Goal: Check status: Check status

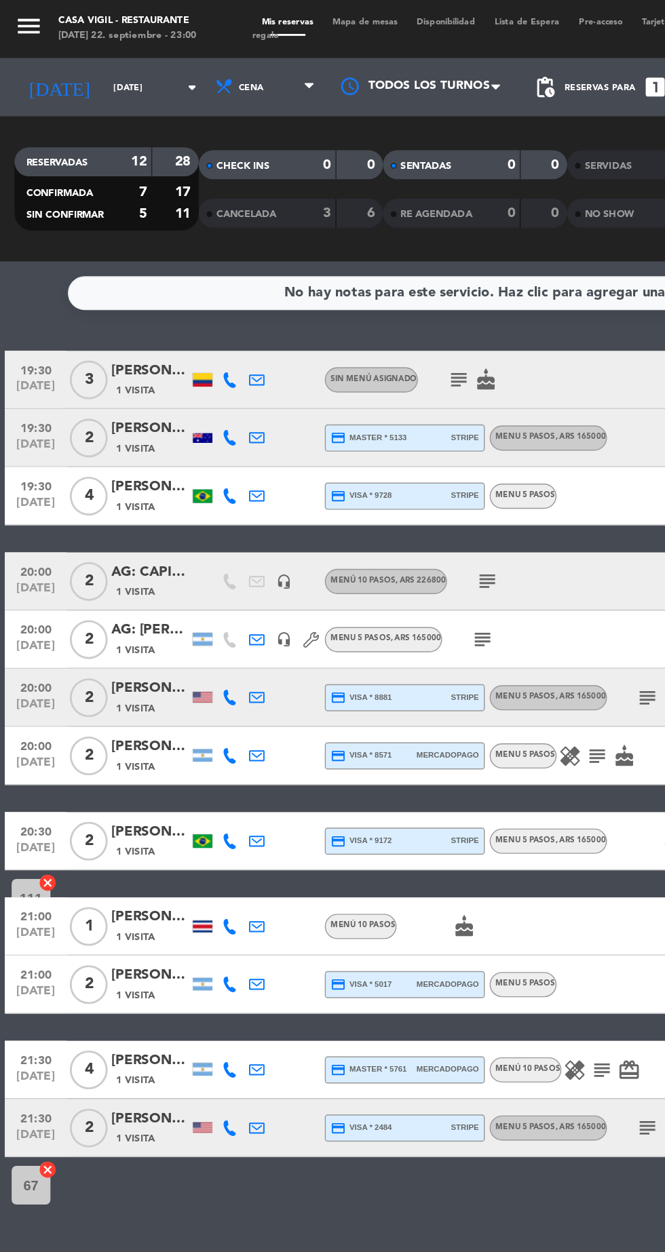
click at [26, 17] on icon "menu" at bounding box center [20, 18] width 20 height 20
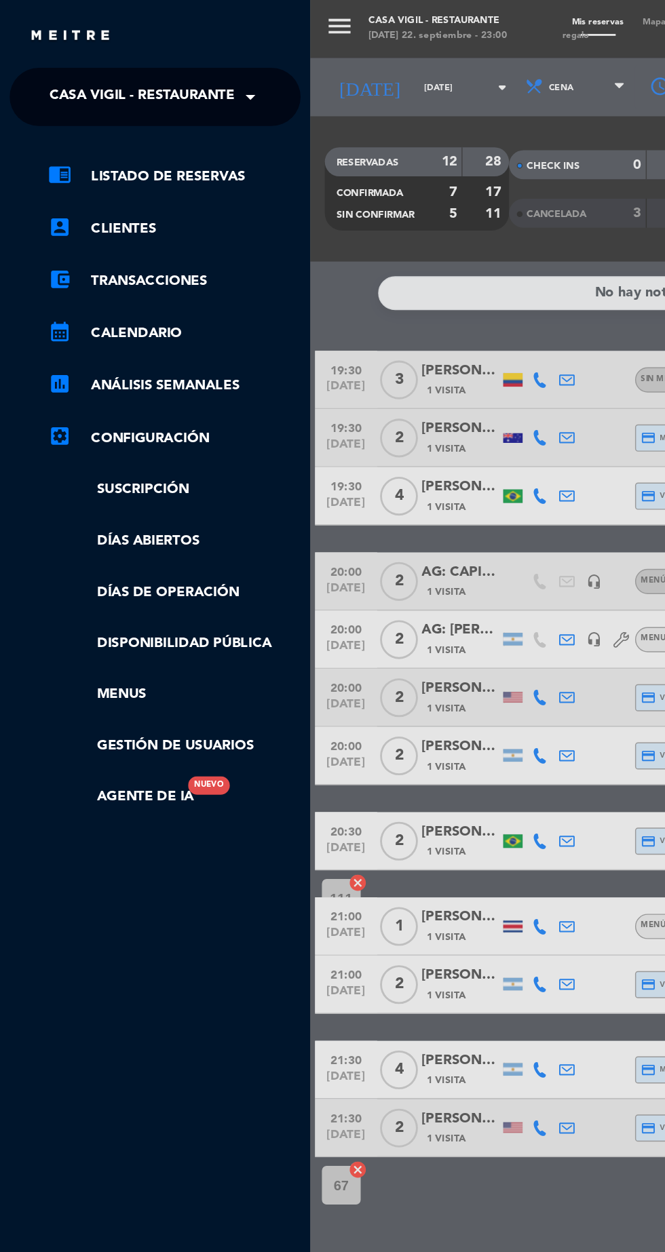
click at [188, 66] on span at bounding box center [178, 68] width 23 height 28
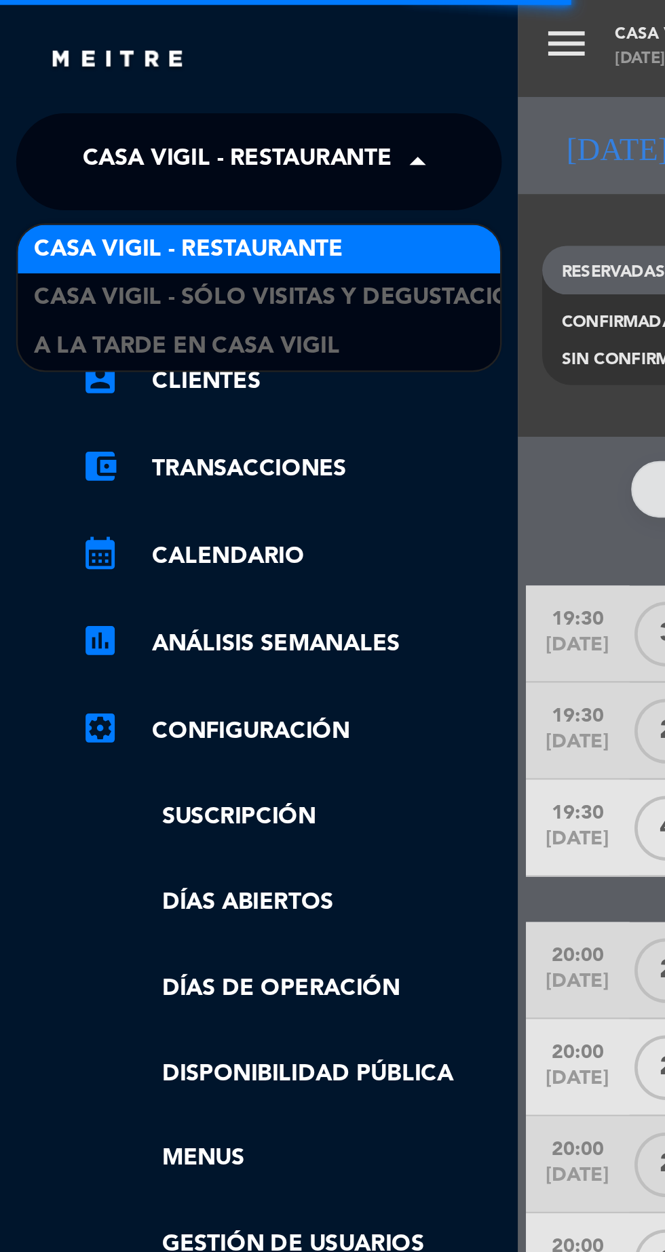
click at [132, 145] on span "A la tarde en Casa Vigil" at bounding box center [78, 146] width 128 height 16
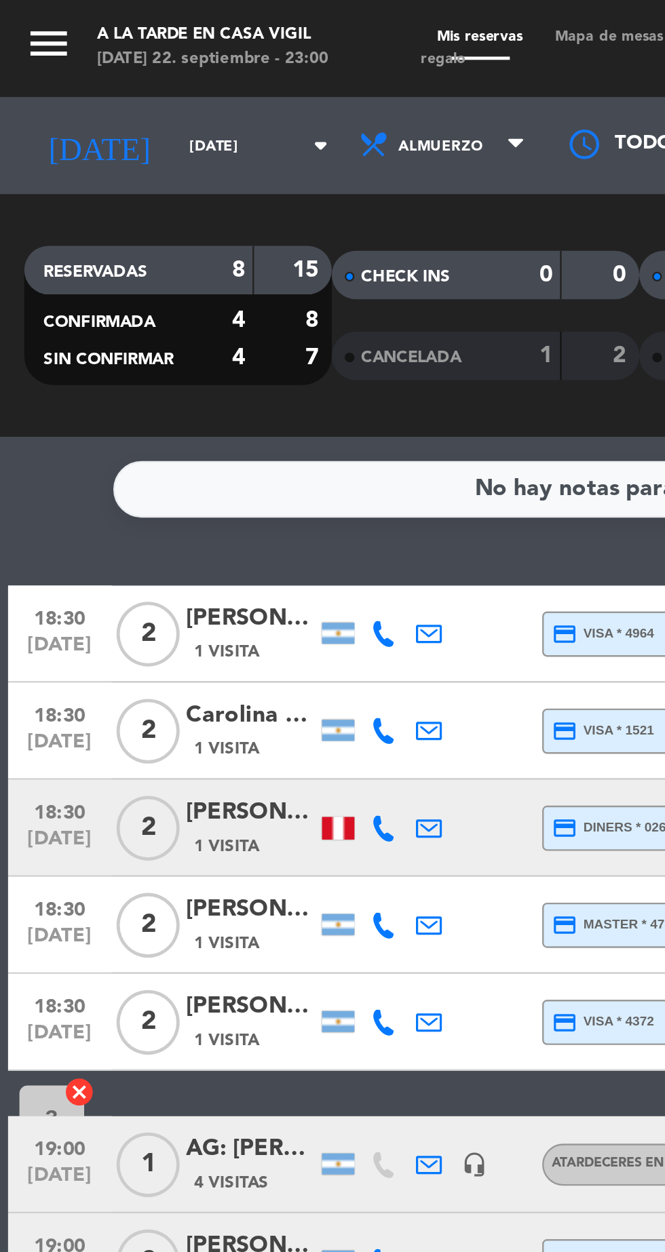
click at [126, 68] on icon "arrow_drop_down" at bounding box center [134, 61] width 16 height 16
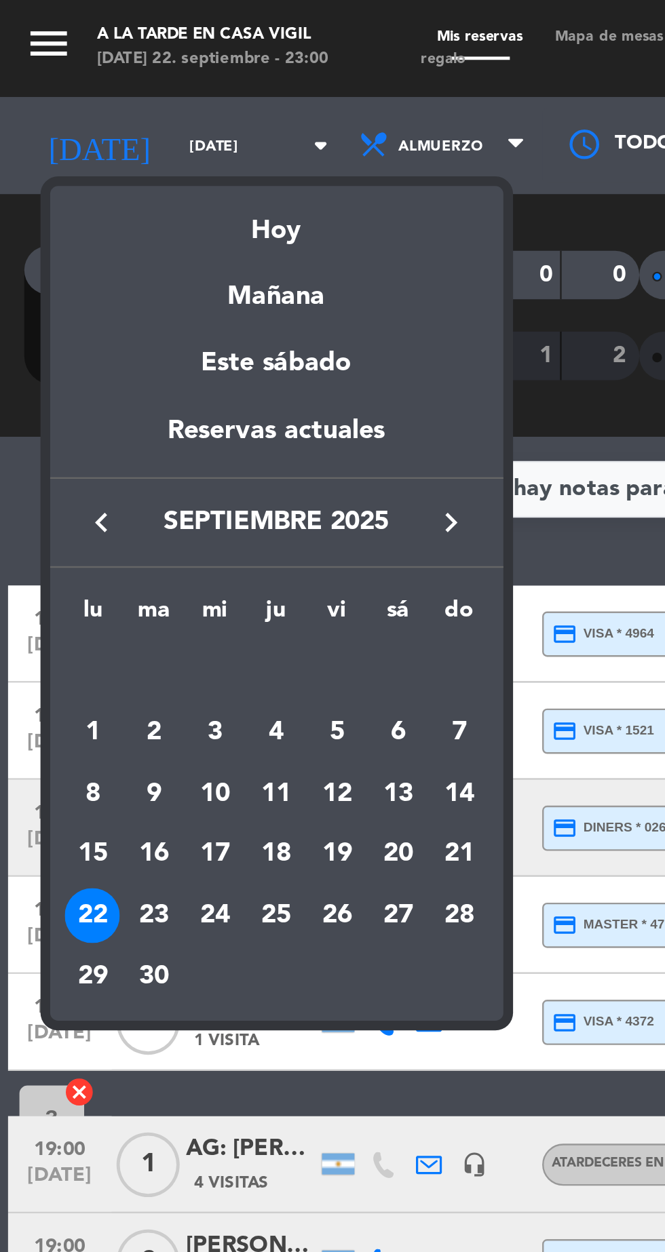
click at [69, 389] on div "23" at bounding box center [64, 383] width 23 height 23
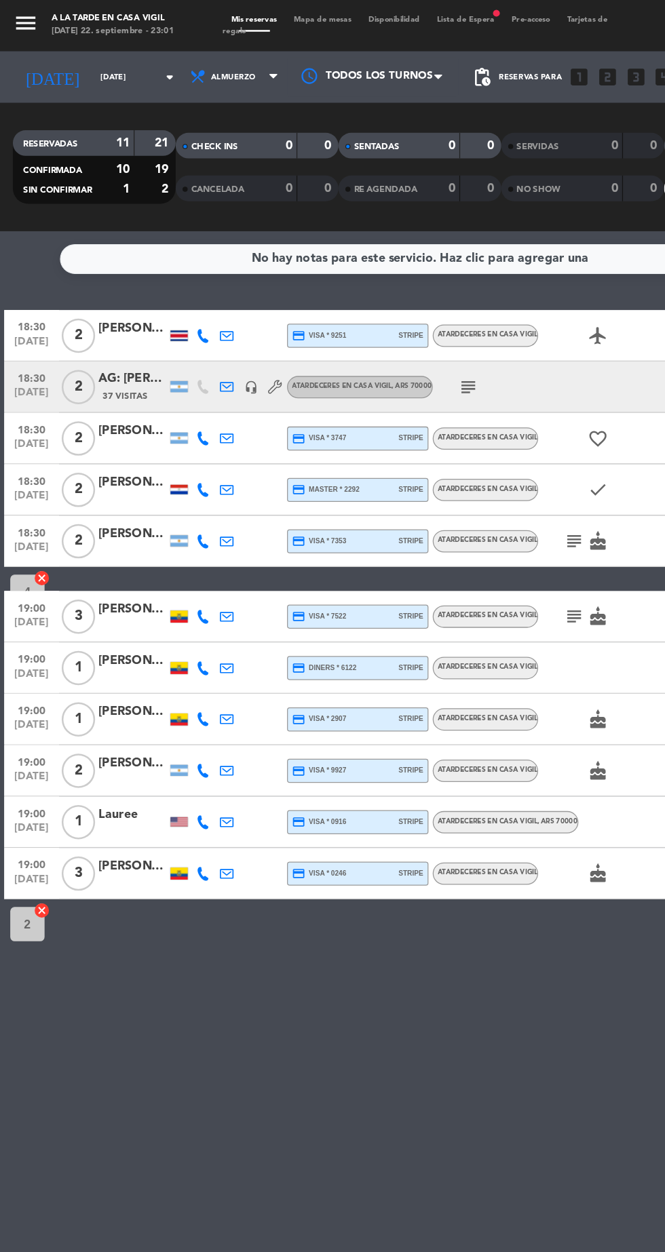
click at [136, 390] on div at bounding box center [142, 387] width 14 height 7
click at [141, 267] on div at bounding box center [142, 266] width 14 height 8
click at [26, 18] on icon "menu" at bounding box center [20, 18] width 20 height 20
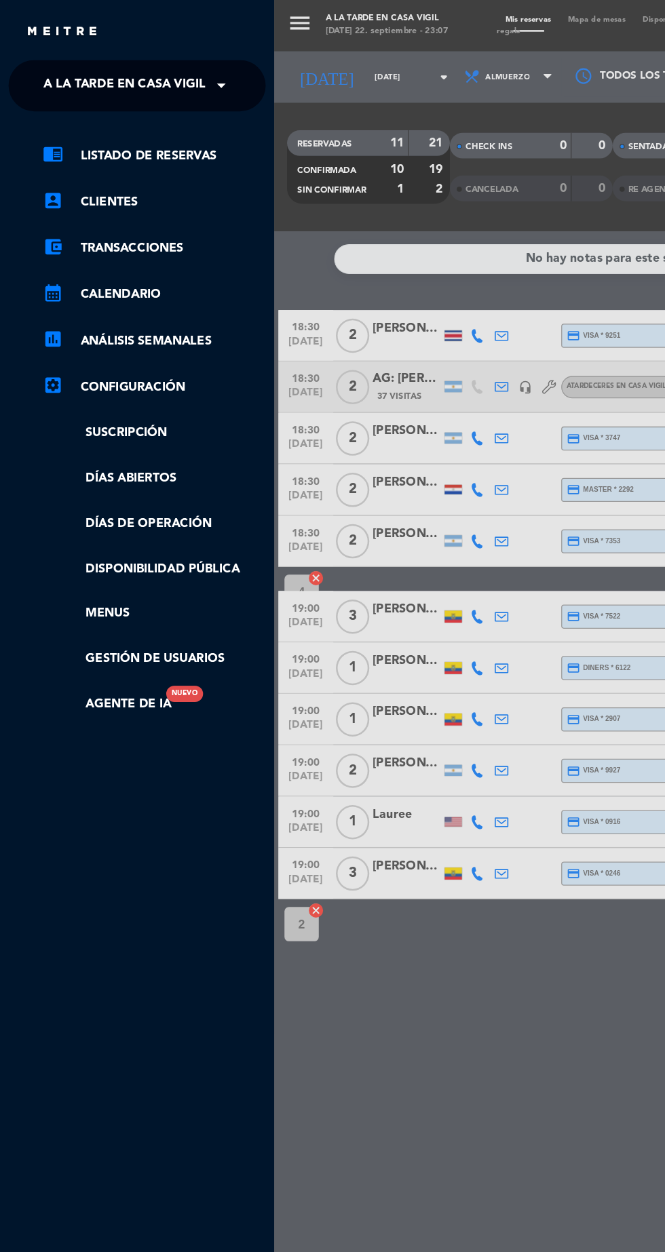
click at [183, 67] on span at bounding box center [178, 68] width 23 height 28
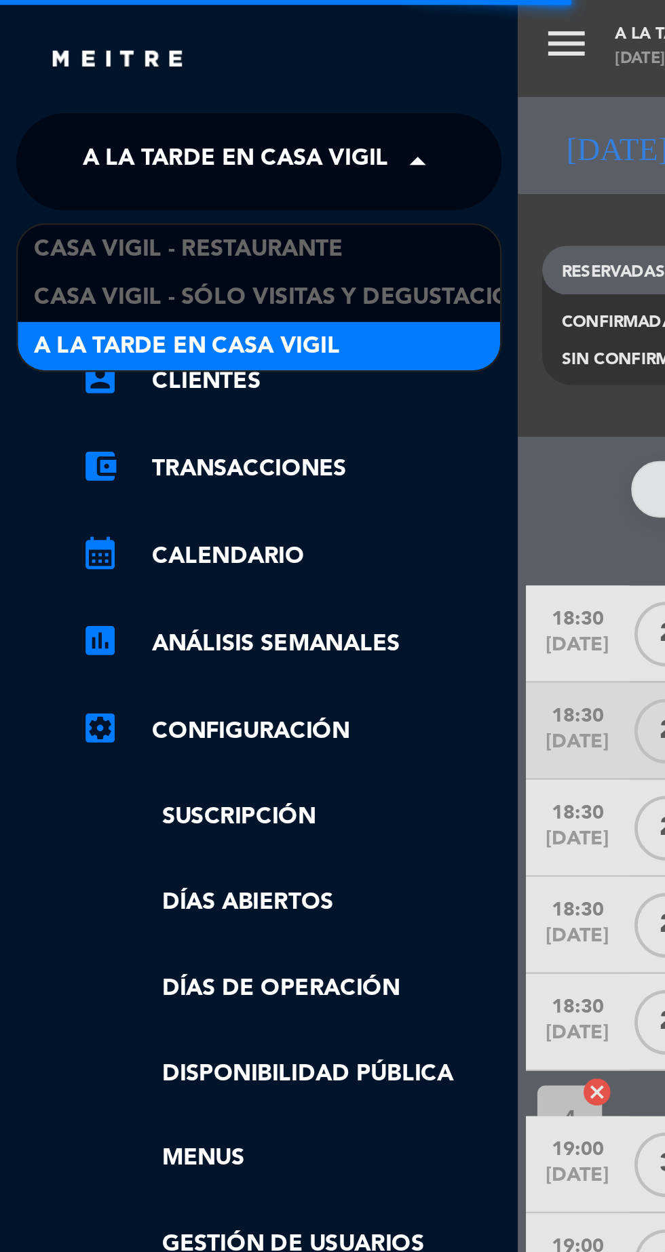
click at [114, 99] on span "Casa Vigil - Restaurante" at bounding box center [79, 105] width 130 height 16
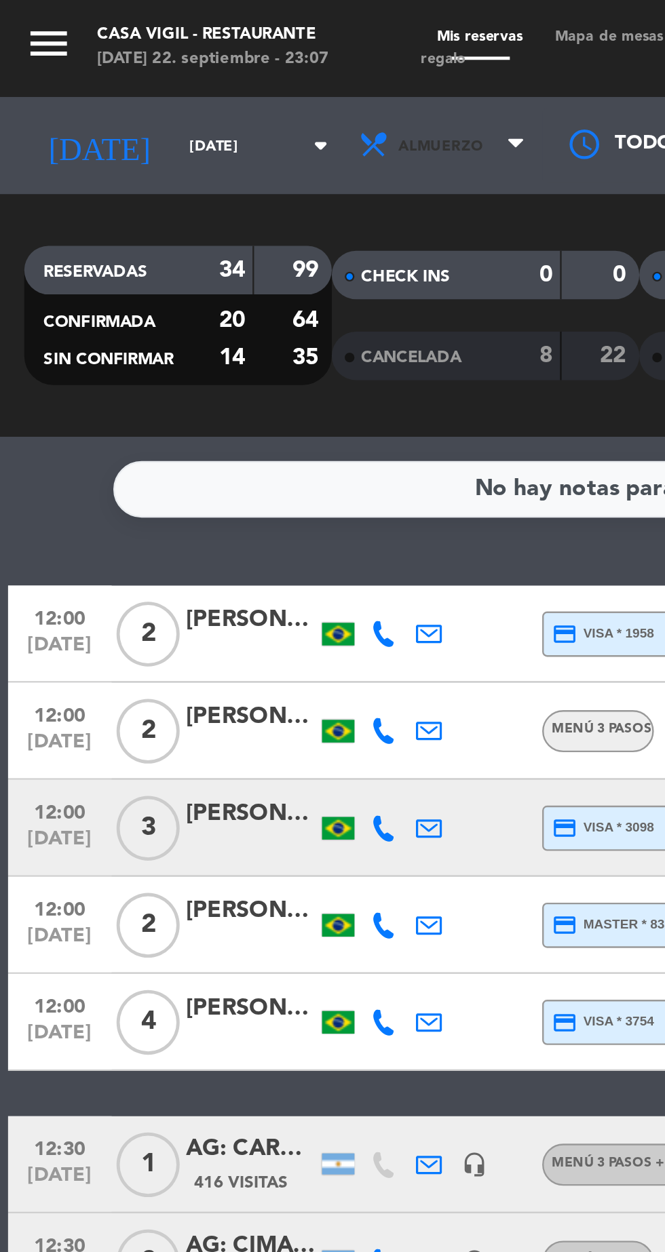
click at [191, 64] on span "Almuerzo" at bounding box center [186, 61] width 81 height 30
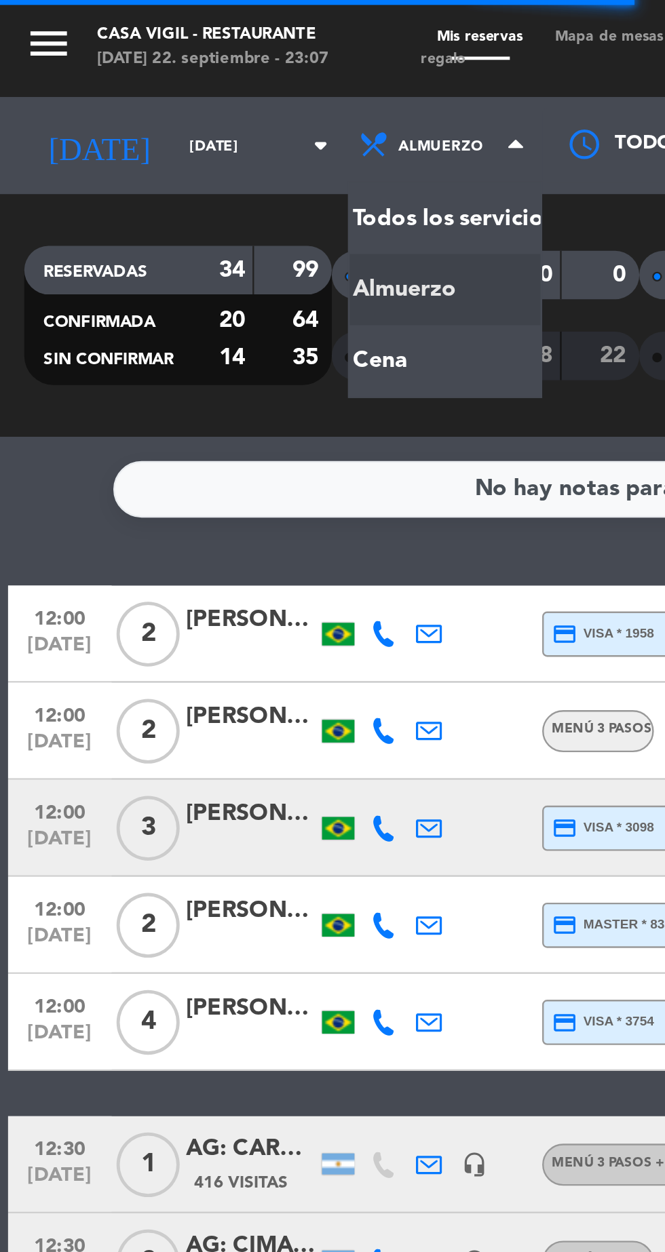
click at [153, 153] on div "menu Casa [PERSON_NAME] - Restaurante [DATE] 22. septiembre - 23:07 Mis reserva…" at bounding box center [332, 91] width 665 height 183
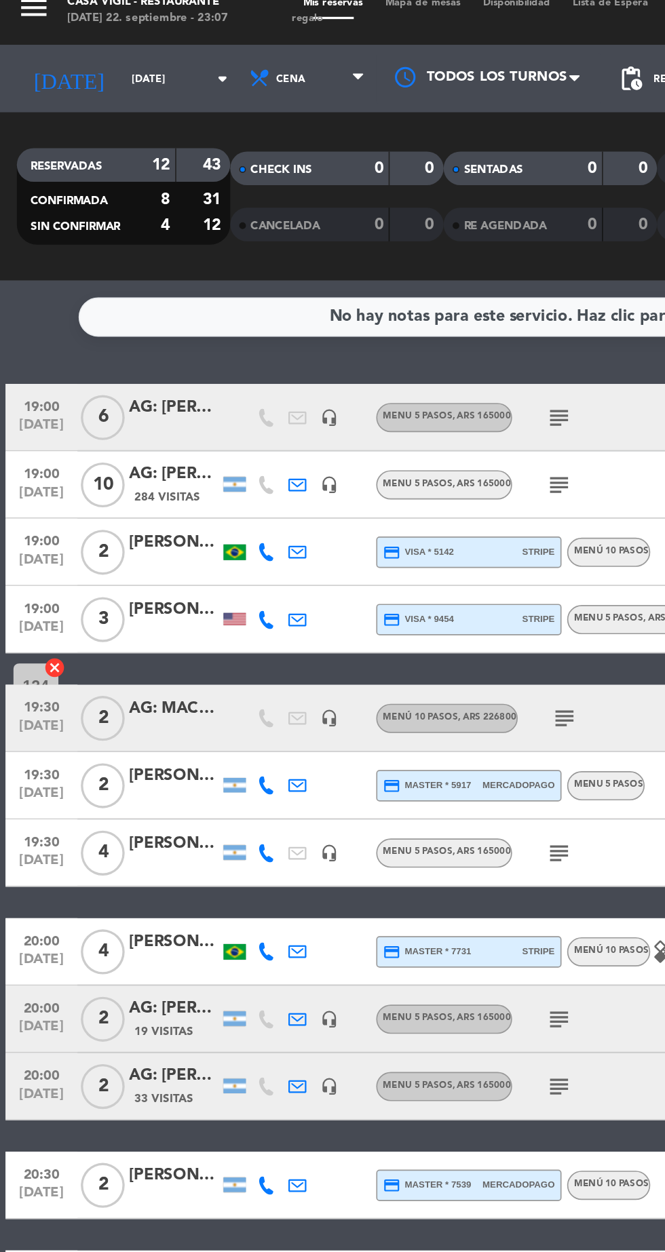
click at [101, 273] on div at bounding box center [105, 273] width 54 height 11
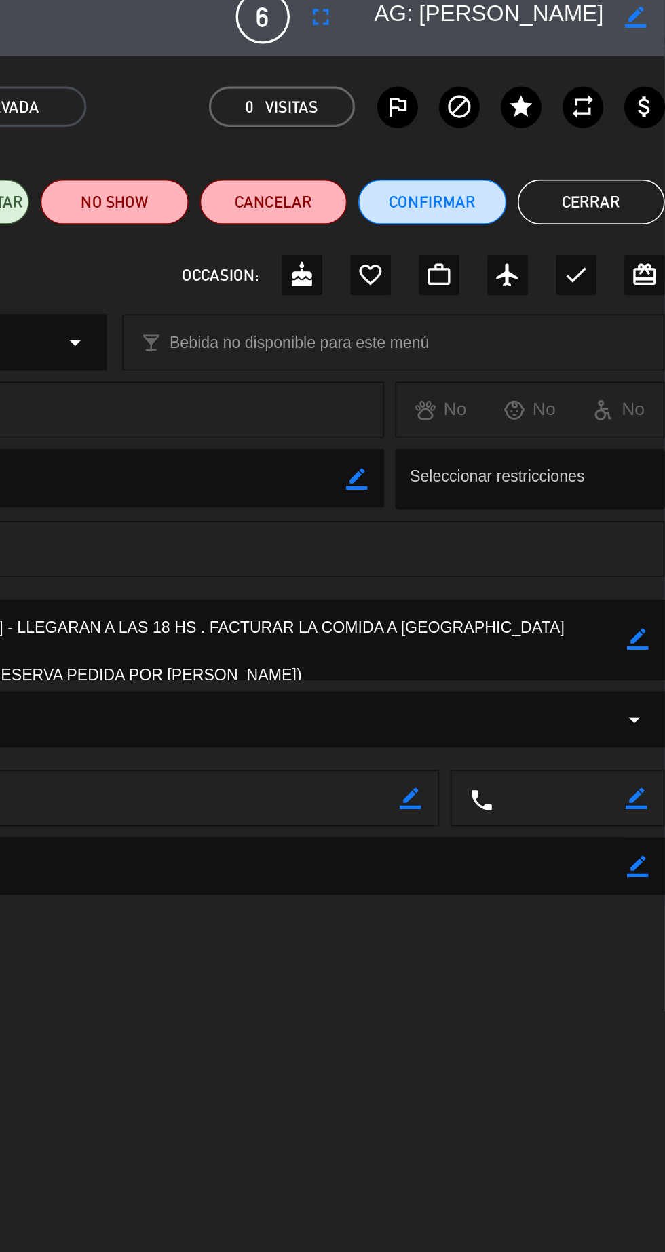
click at [612, 131] on button "Cerrar" at bounding box center [620, 135] width 89 height 27
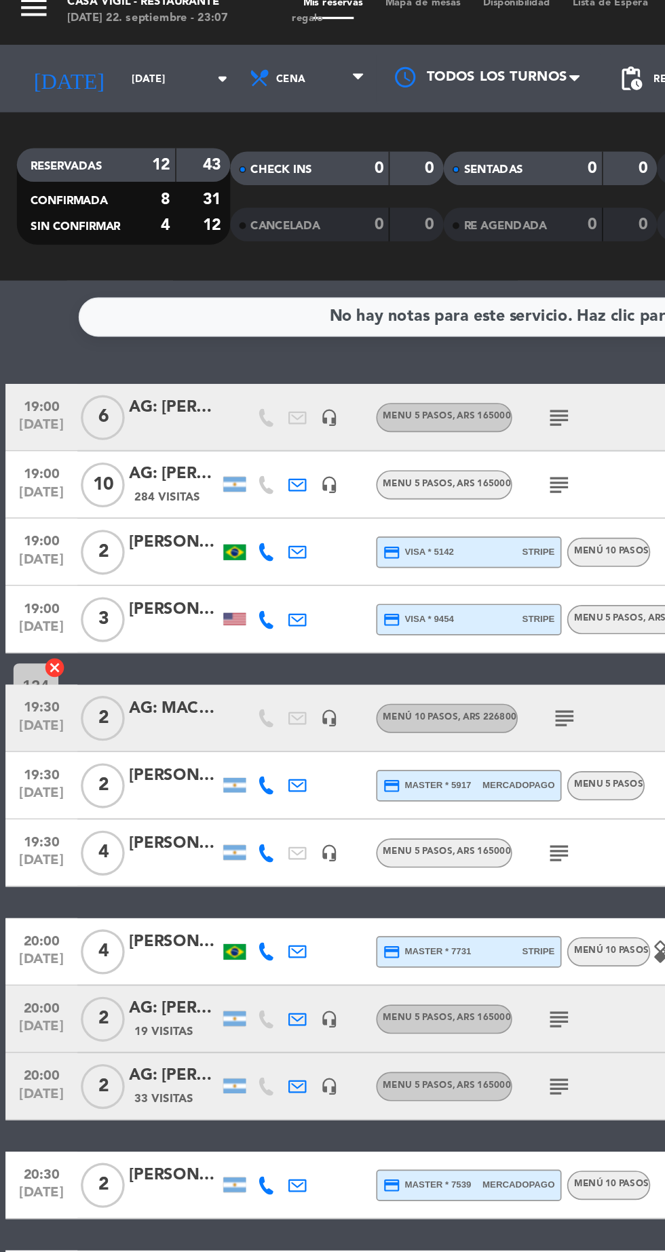
click at [114, 298] on div "AG: [PERSON_NAME] X10/ SUNTRIP" at bounding box center [105, 300] width 54 height 16
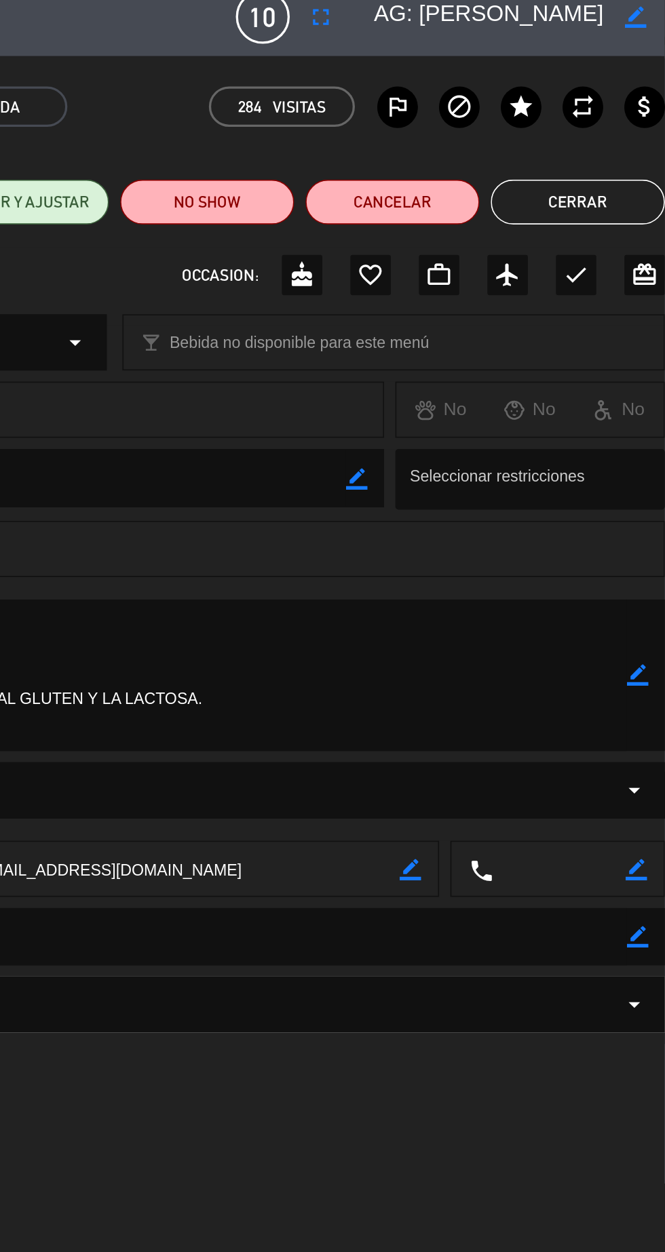
click at [608, 136] on button "Cerrar" at bounding box center [612, 135] width 105 height 27
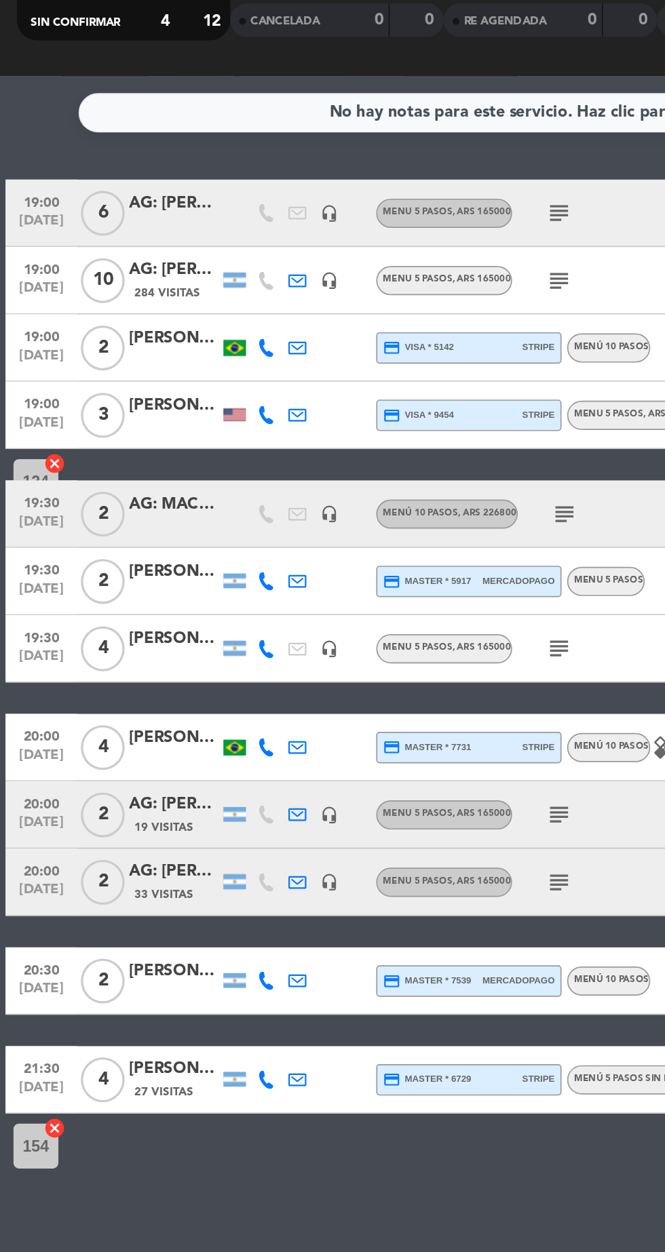
click at [119, 782] on div "[PERSON_NAME] - THE VINES" at bounding box center [105, 783] width 54 height 16
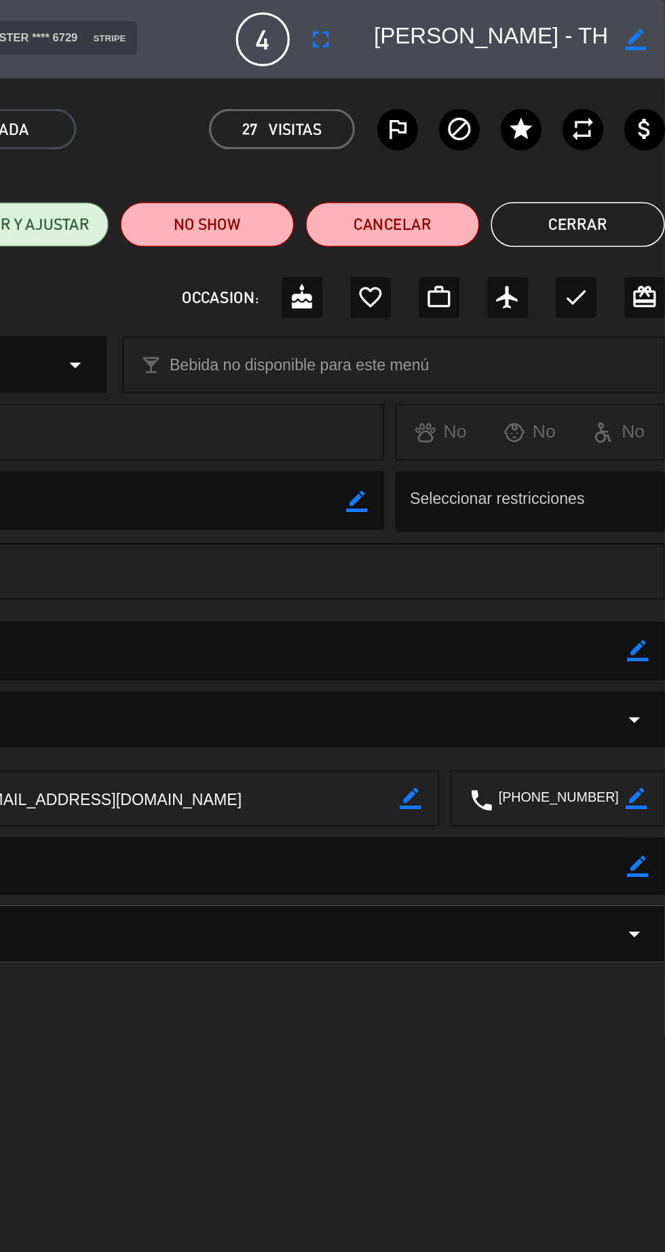
click at [610, 133] on button "Cerrar" at bounding box center [612, 135] width 105 height 27
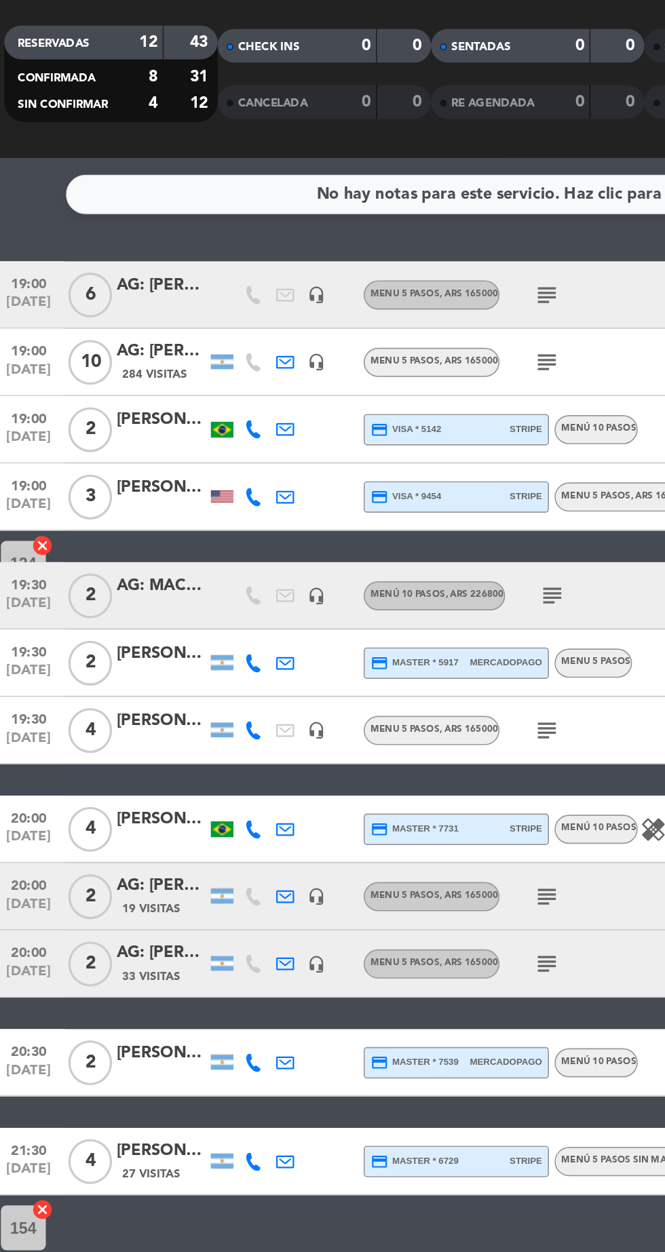
click at [112, 627] on div "AG: [PERSON_NAME] X2/ SAK" at bounding box center [105, 623] width 54 height 16
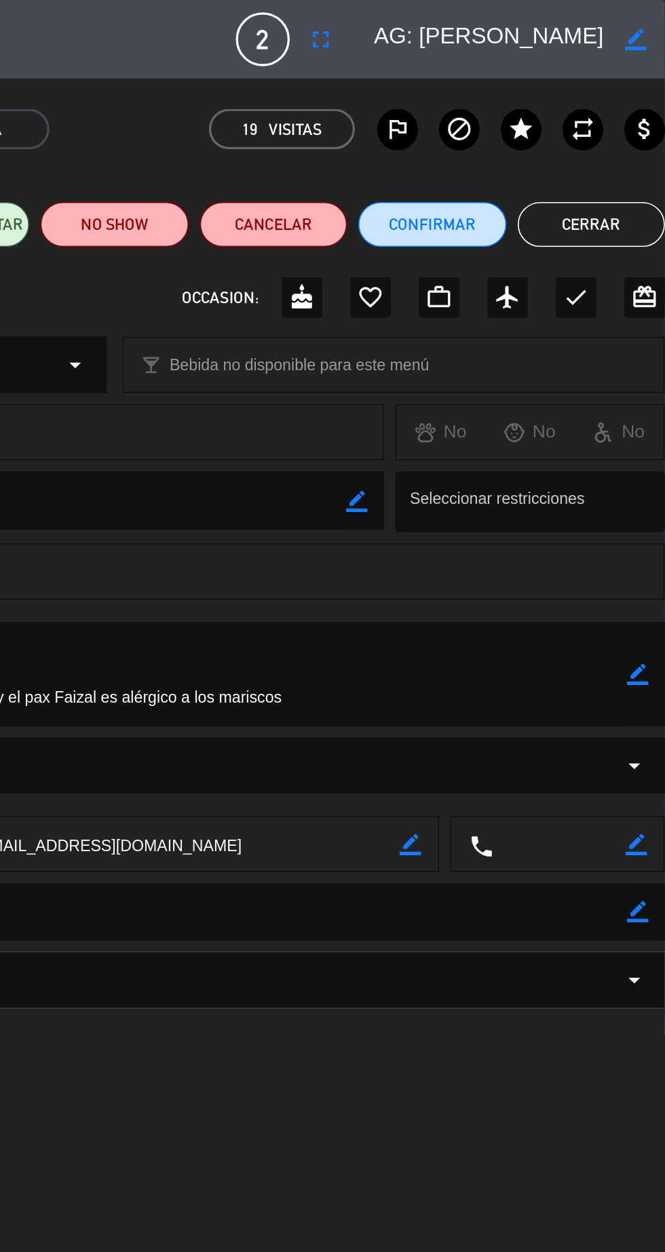
click at [606, 142] on button "Cerrar" at bounding box center [620, 135] width 89 height 27
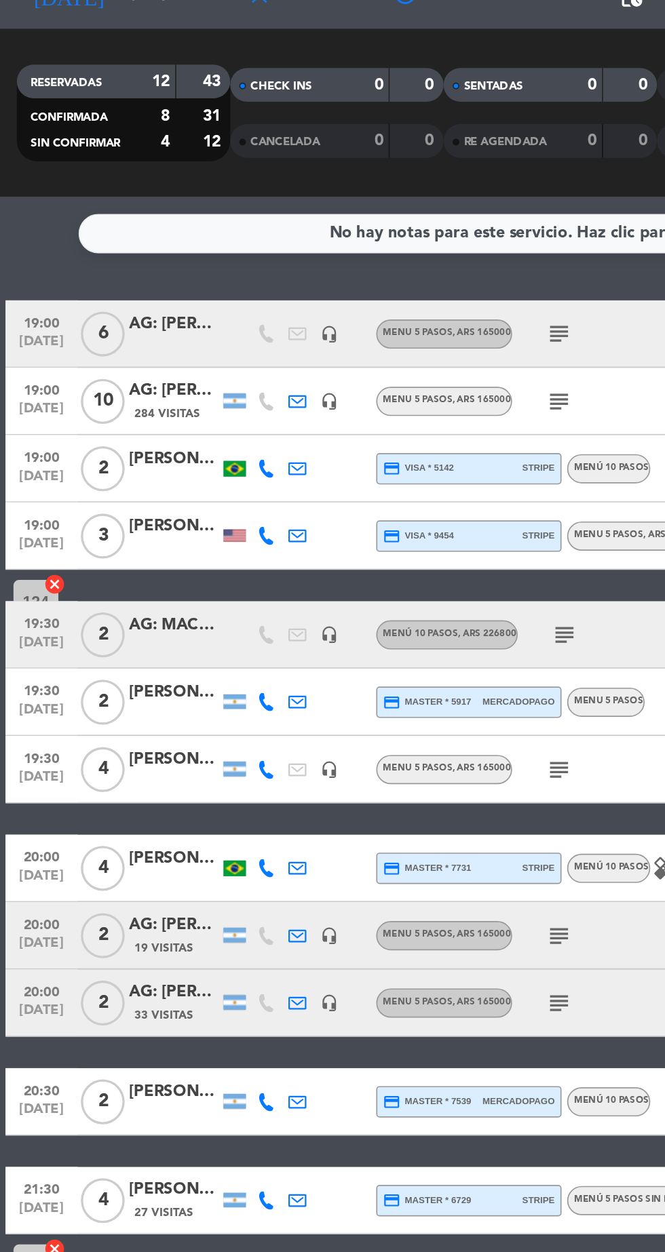
click at [104, 442] on div "AG: MACARENA VELEZ X2/" at bounding box center [105, 442] width 54 height 16
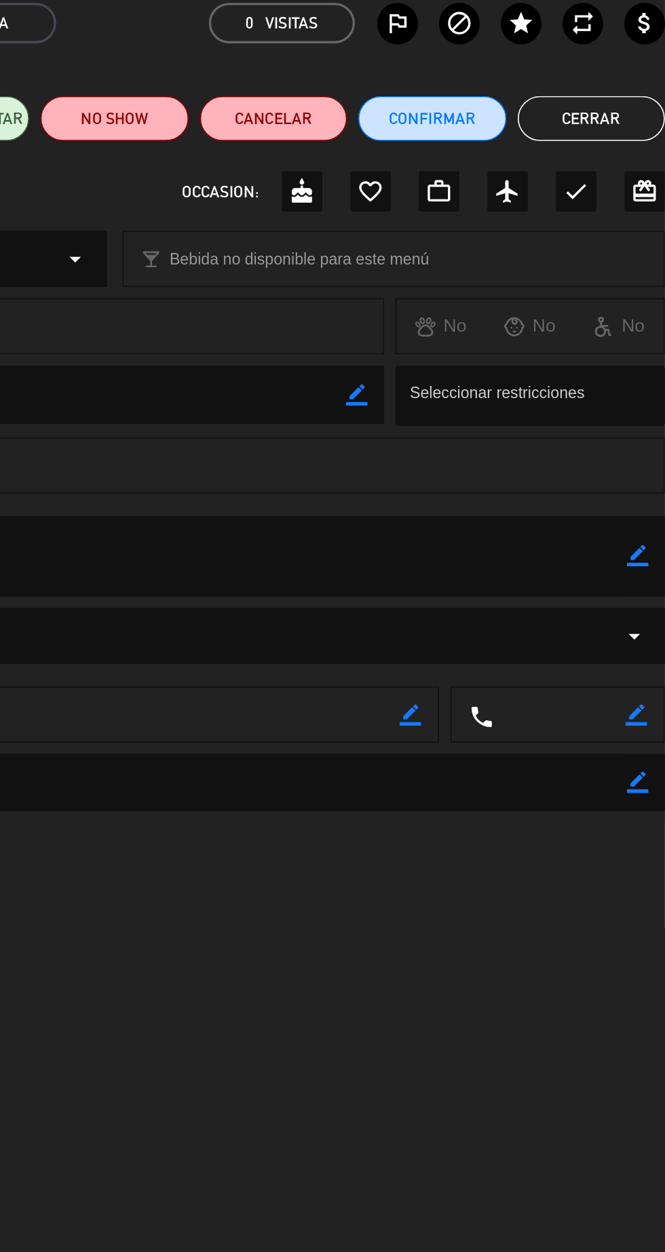
click at [612, 136] on button "Cerrar" at bounding box center [620, 135] width 89 height 27
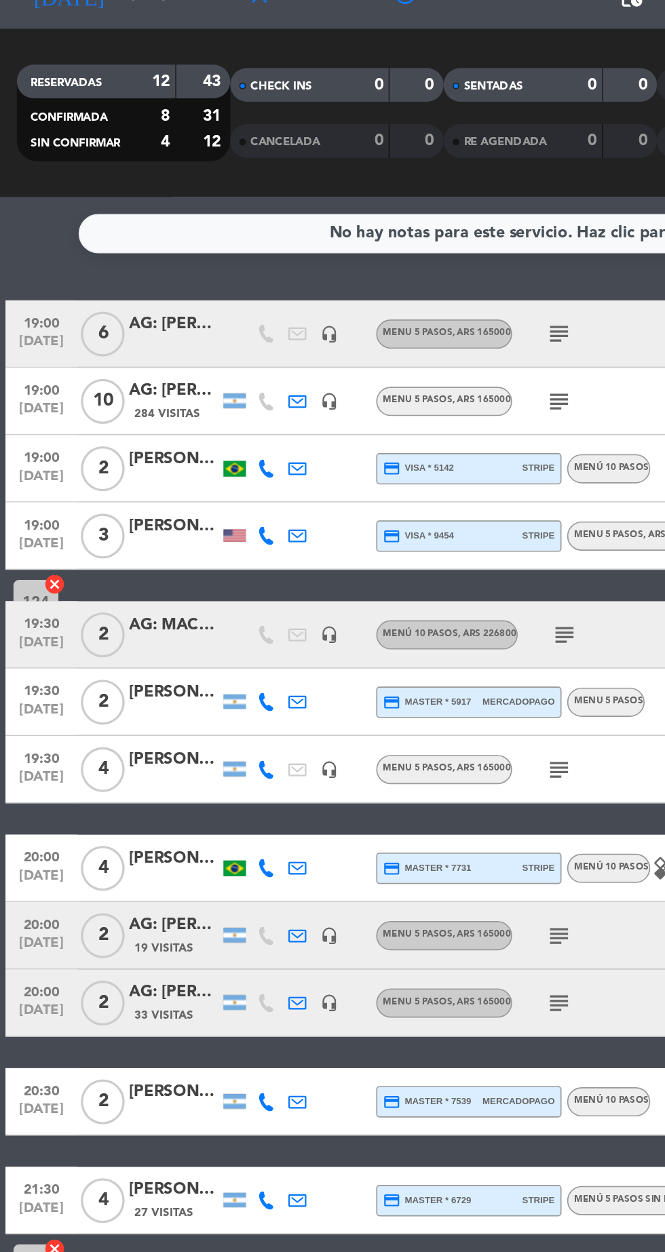
click at [331, 308] on icon "subject" at bounding box center [338, 306] width 16 height 16
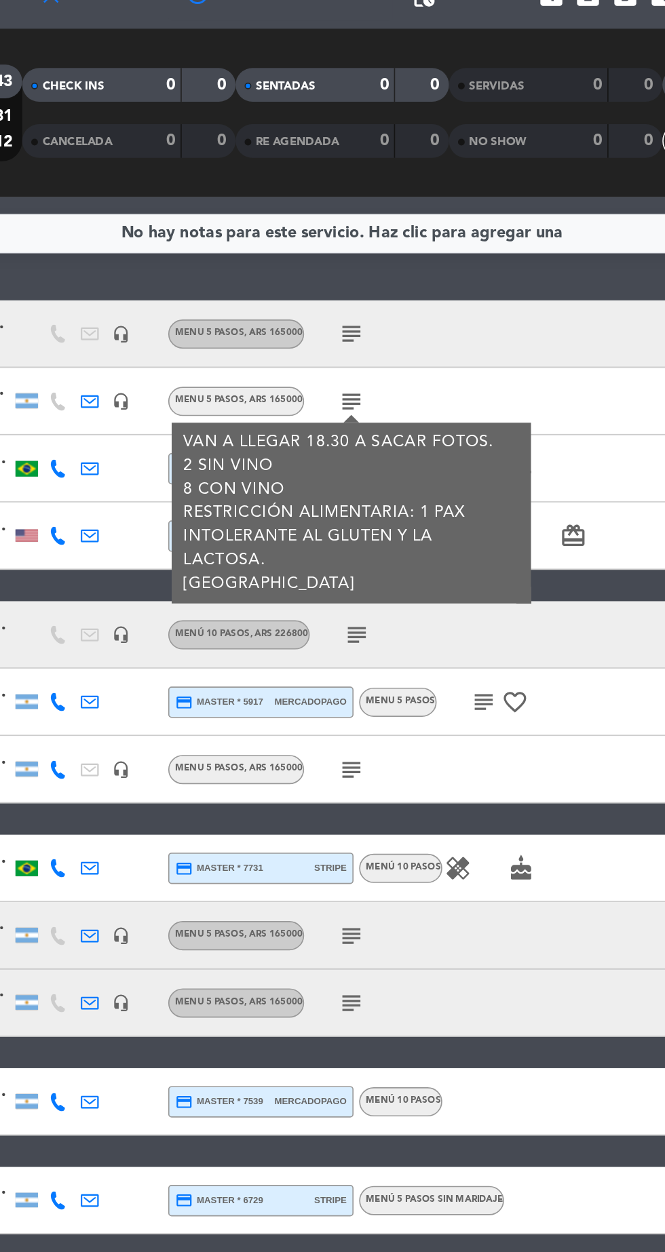
click at [338, 300] on icon "subject" at bounding box center [338, 306] width 16 height 16
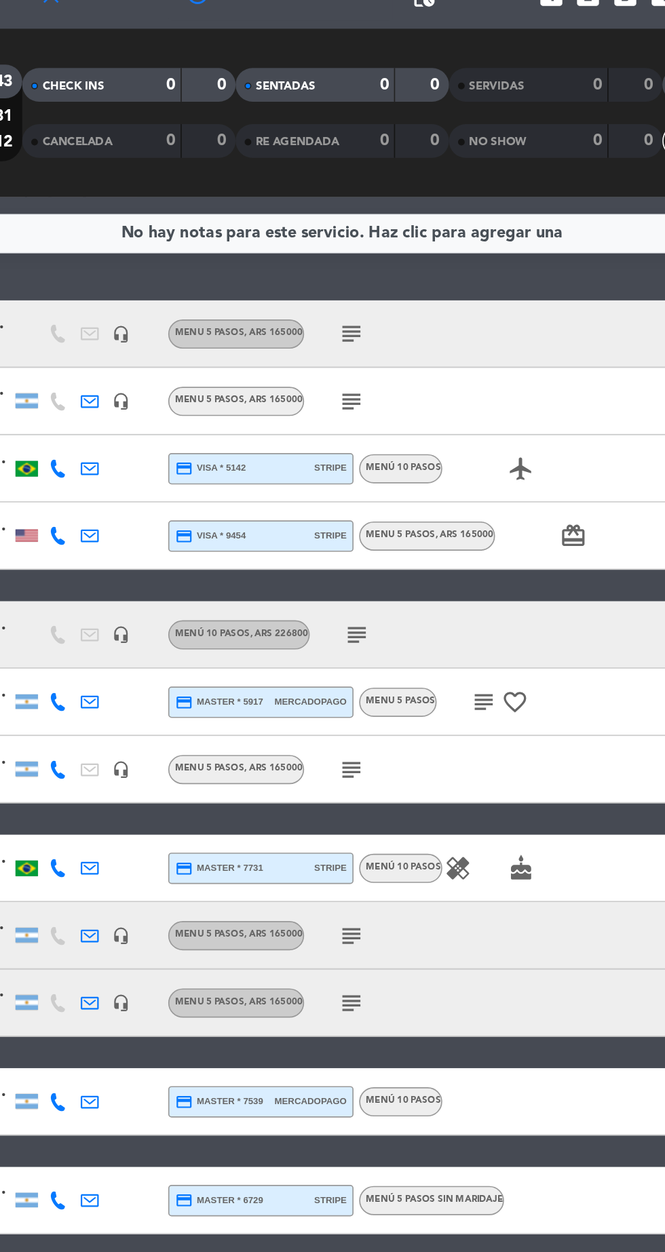
click at [342, 446] on icon "subject" at bounding box center [341, 447] width 16 height 16
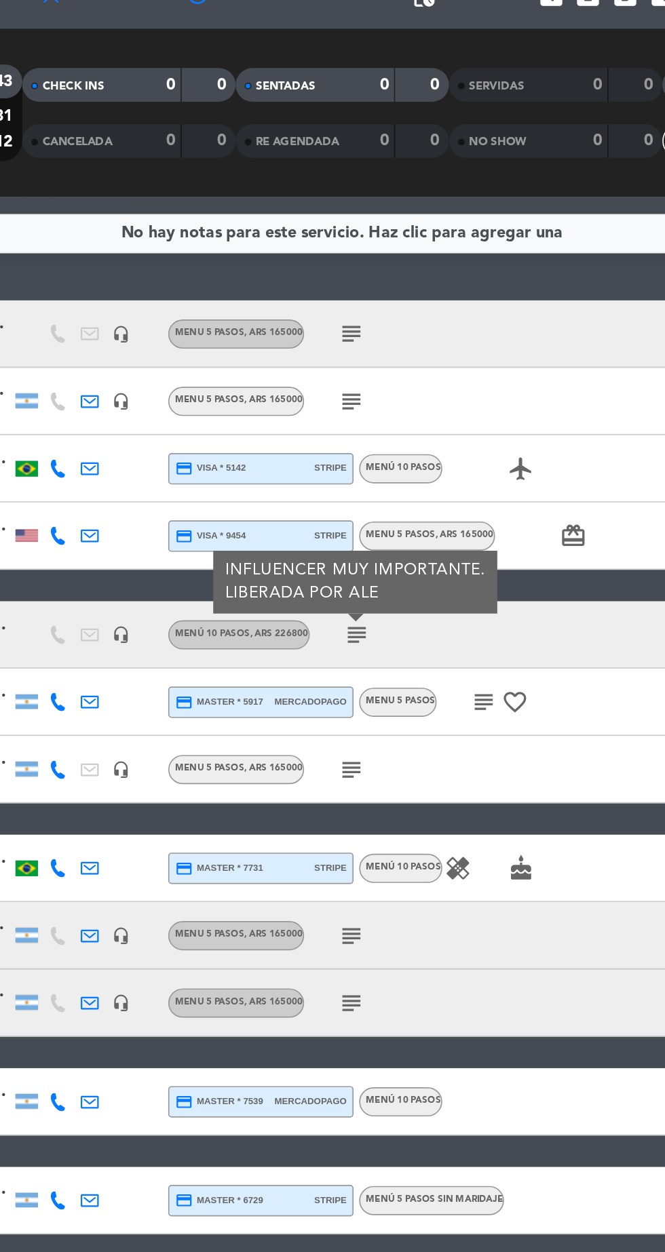
click at [410, 494] on icon "subject" at bounding box center [418, 488] width 16 height 16
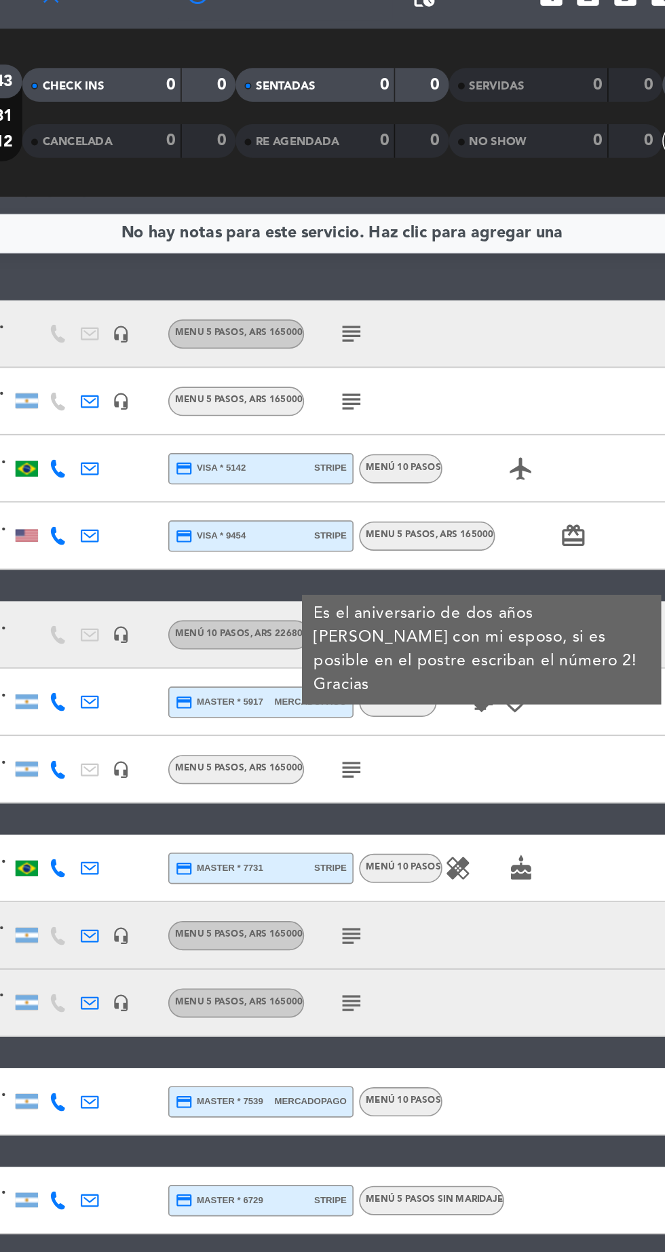
click at [338, 524] on icon "subject" at bounding box center [338, 529] width 16 height 16
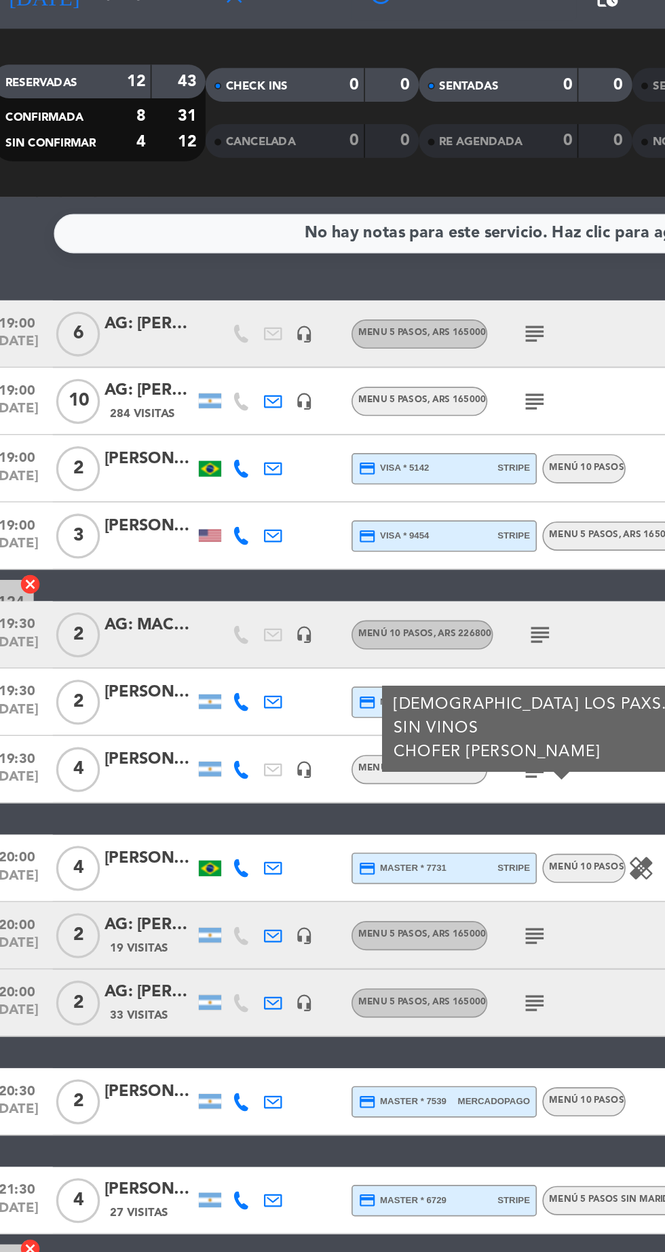
click at [330, 627] on icon "subject" at bounding box center [338, 629] width 16 height 16
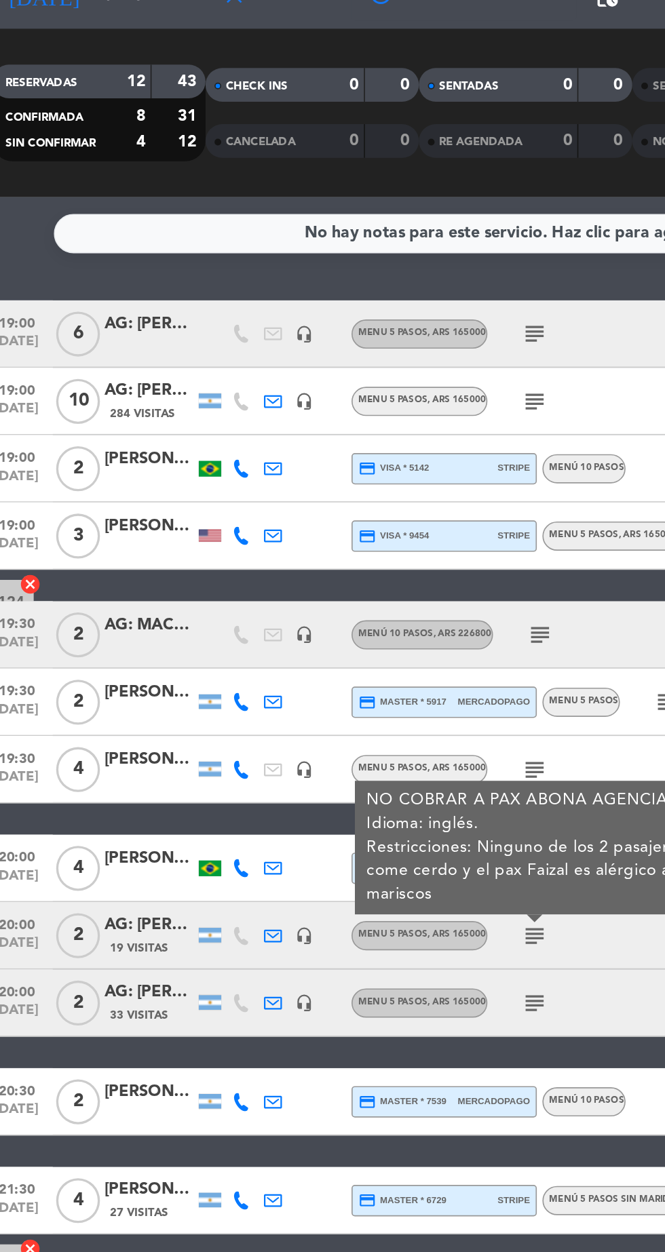
click at [330, 670] on icon "subject" at bounding box center [338, 670] width 16 height 16
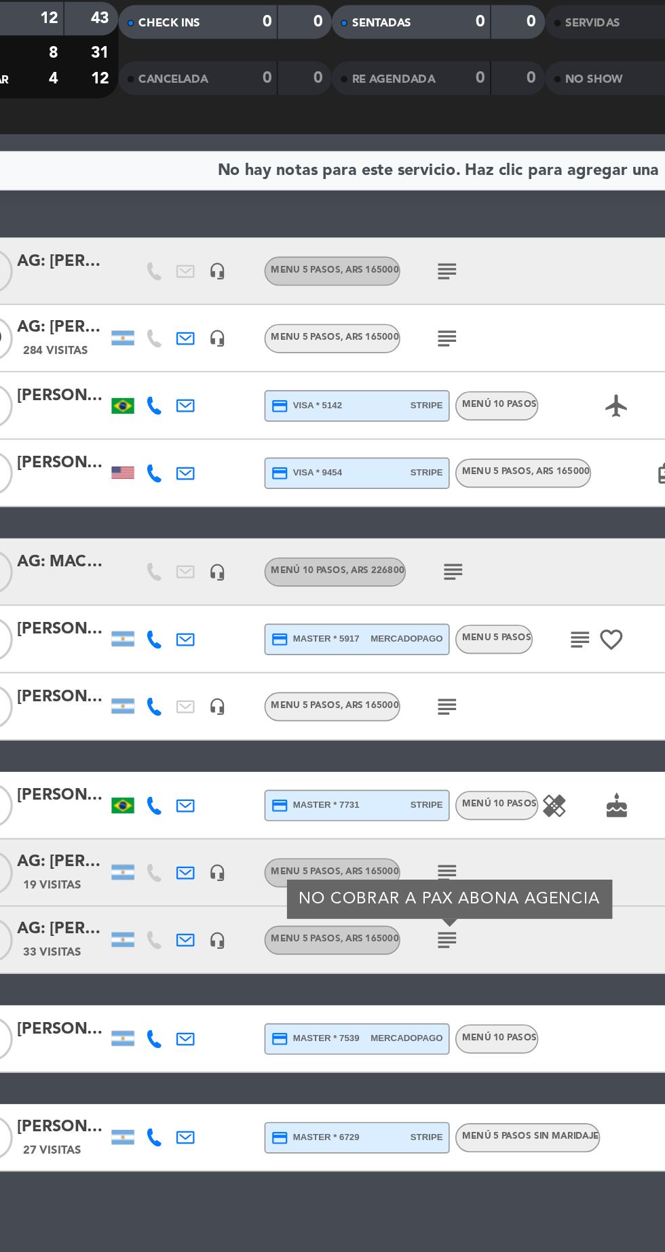
click at [96, 495] on div at bounding box center [105, 495] width 54 height 11
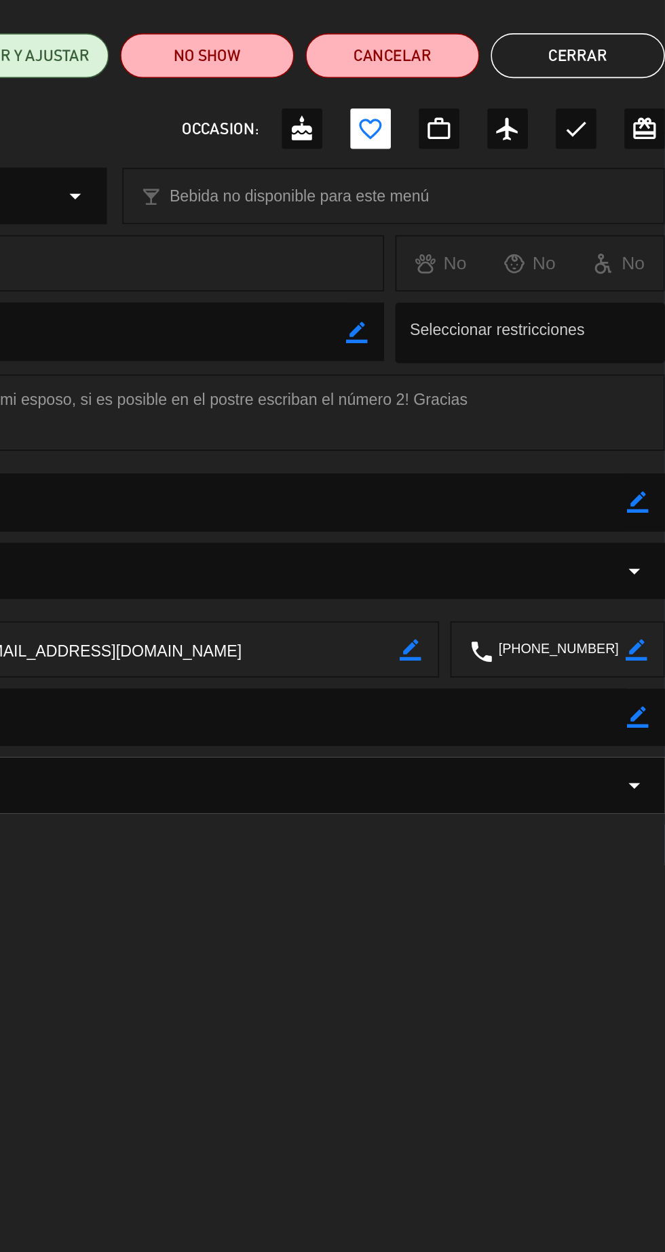
click at [600, 131] on button "Cerrar" at bounding box center [612, 135] width 105 height 27
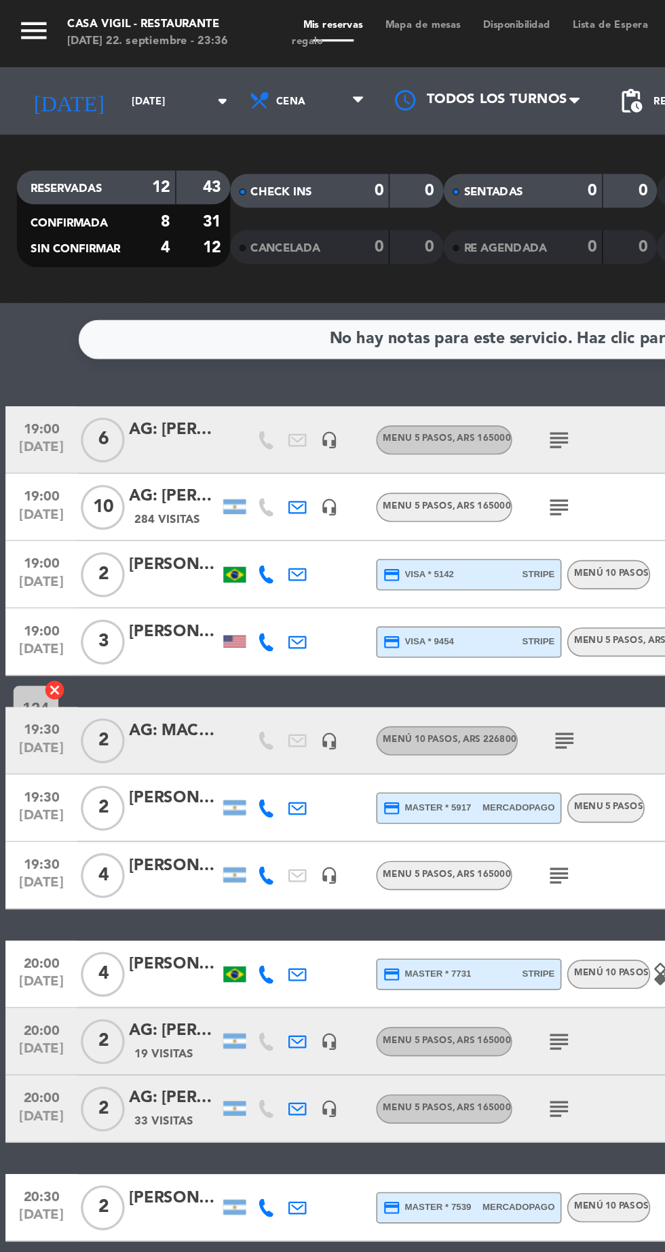
click at [96, 61] on input "[DATE]" at bounding box center [115, 61] width 85 height 21
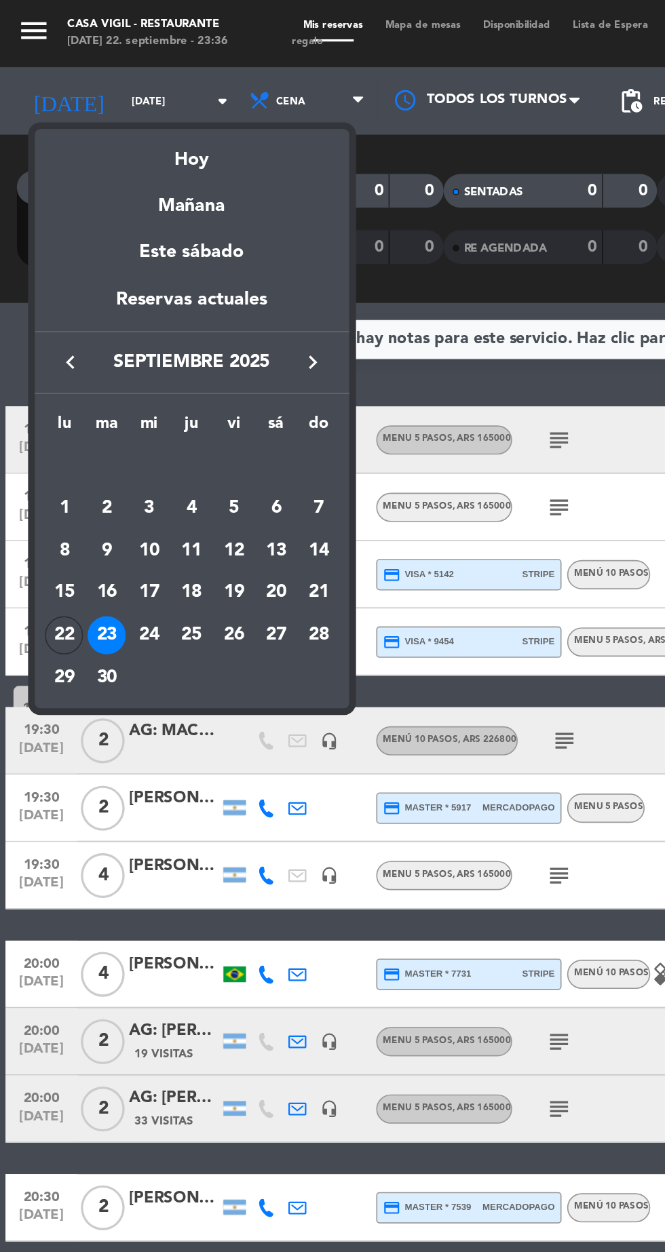
click at [110, 368] on div "18" at bounding box center [115, 358] width 23 height 23
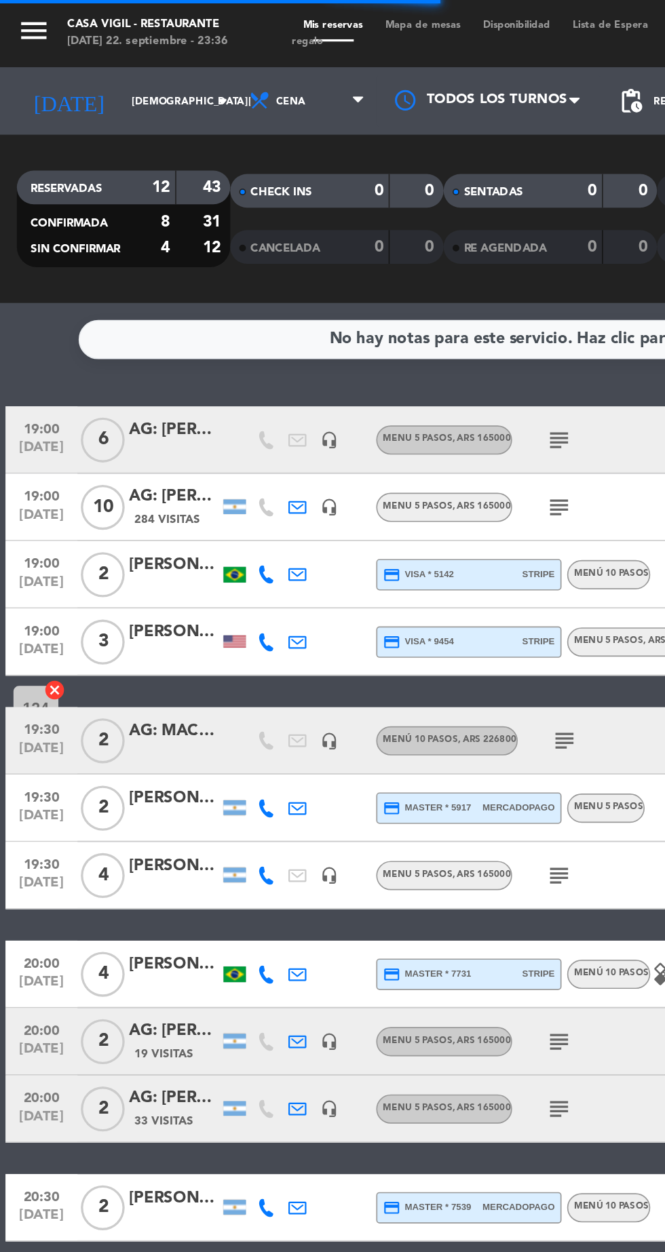
click at [99, 61] on input "[DEMOGRAPHIC_DATA][DATE]" at bounding box center [115, 61] width 85 height 21
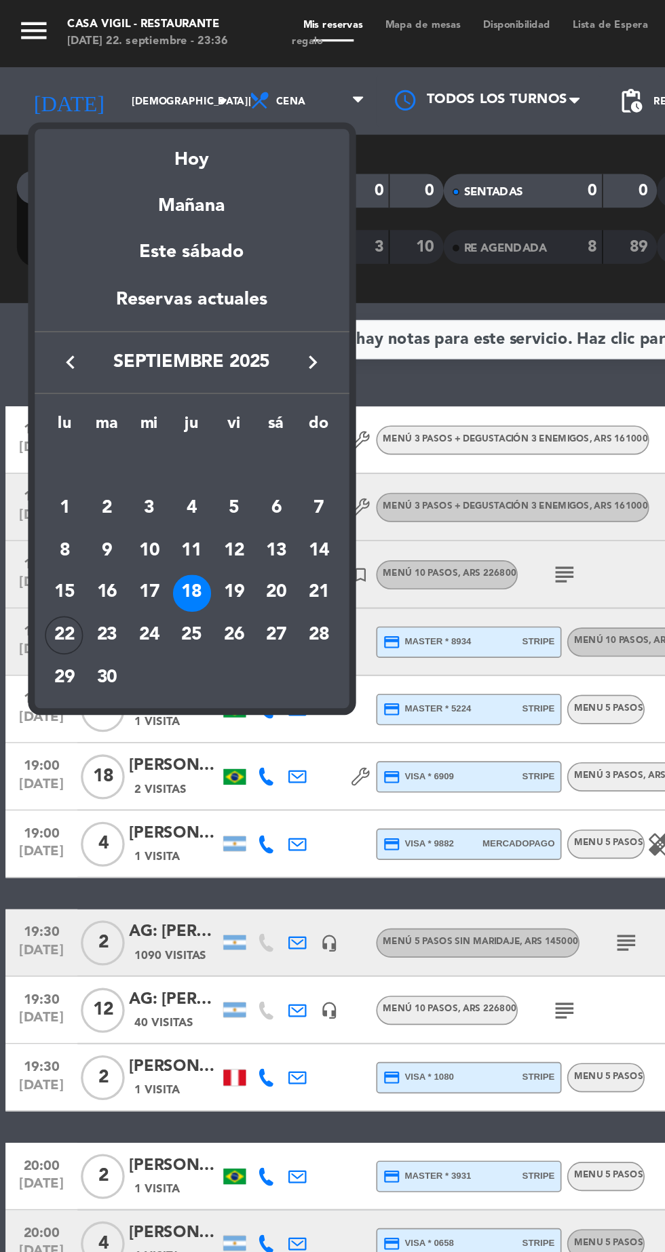
click at [97, 388] on div "24" at bounding box center [90, 383] width 23 height 23
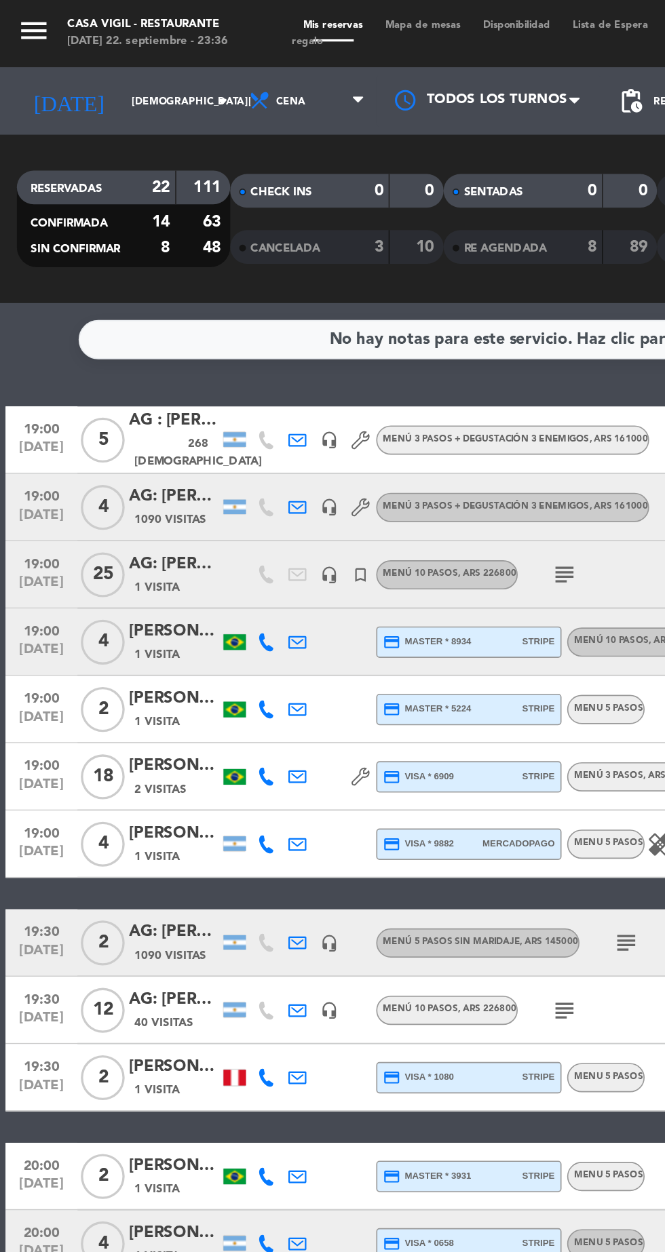
type input "[DATE]"
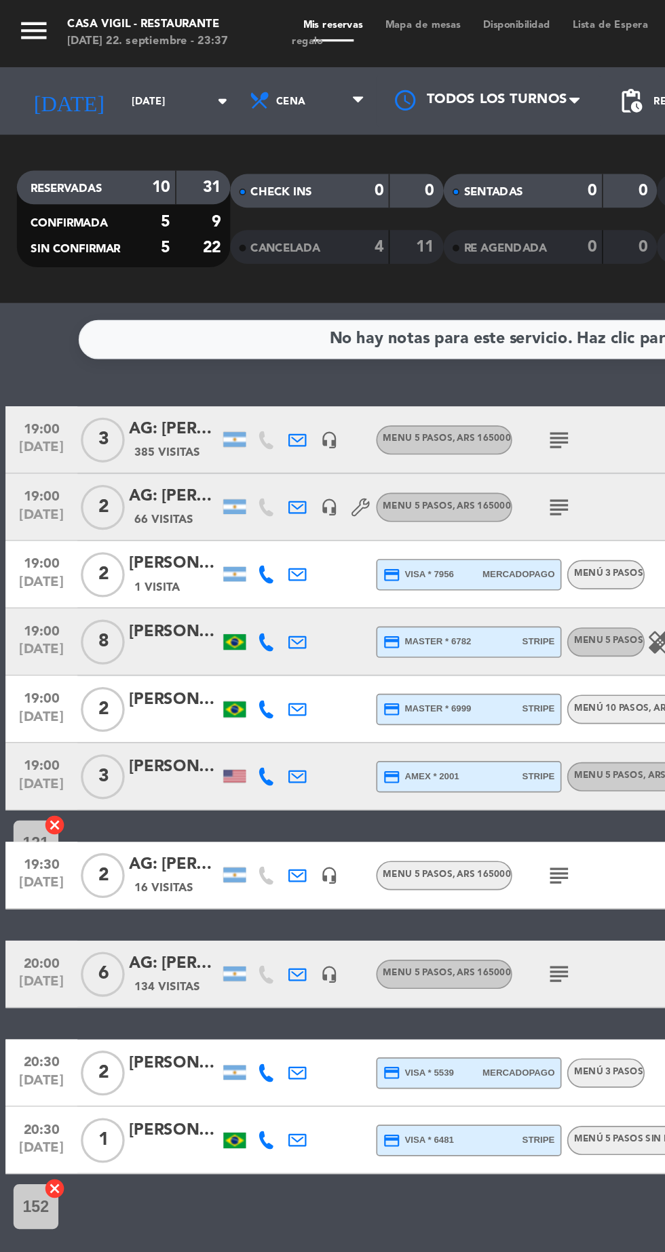
click at [24, 17] on icon "menu" at bounding box center [20, 18] width 20 height 20
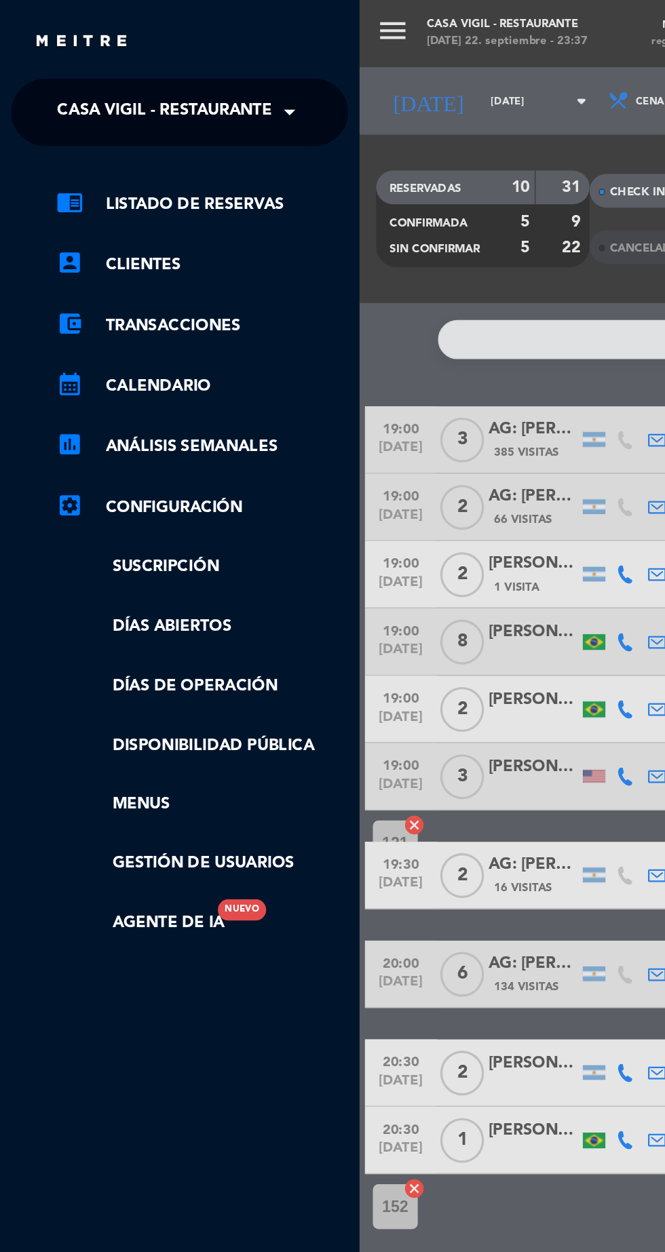
click at [163, 69] on span "Casa Vigil - Restaurante" at bounding box center [100, 68] width 130 height 28
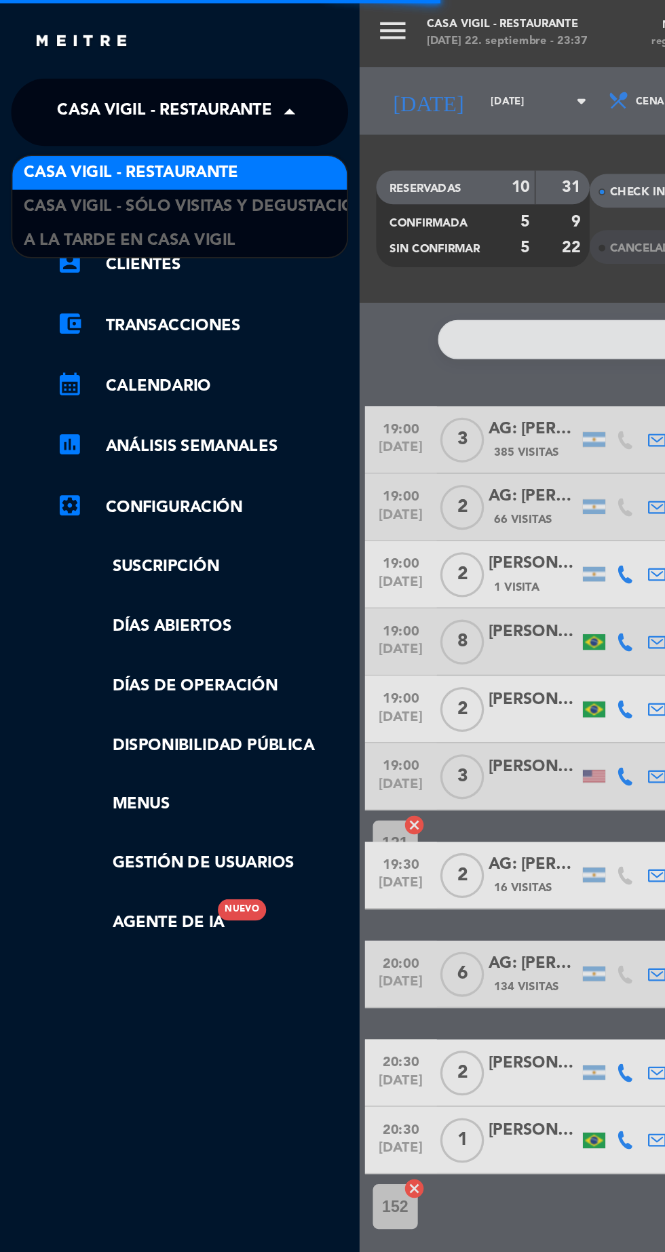
click at [153, 151] on div "A la tarde en Casa Vigil" at bounding box center [108, 145] width 202 height 20
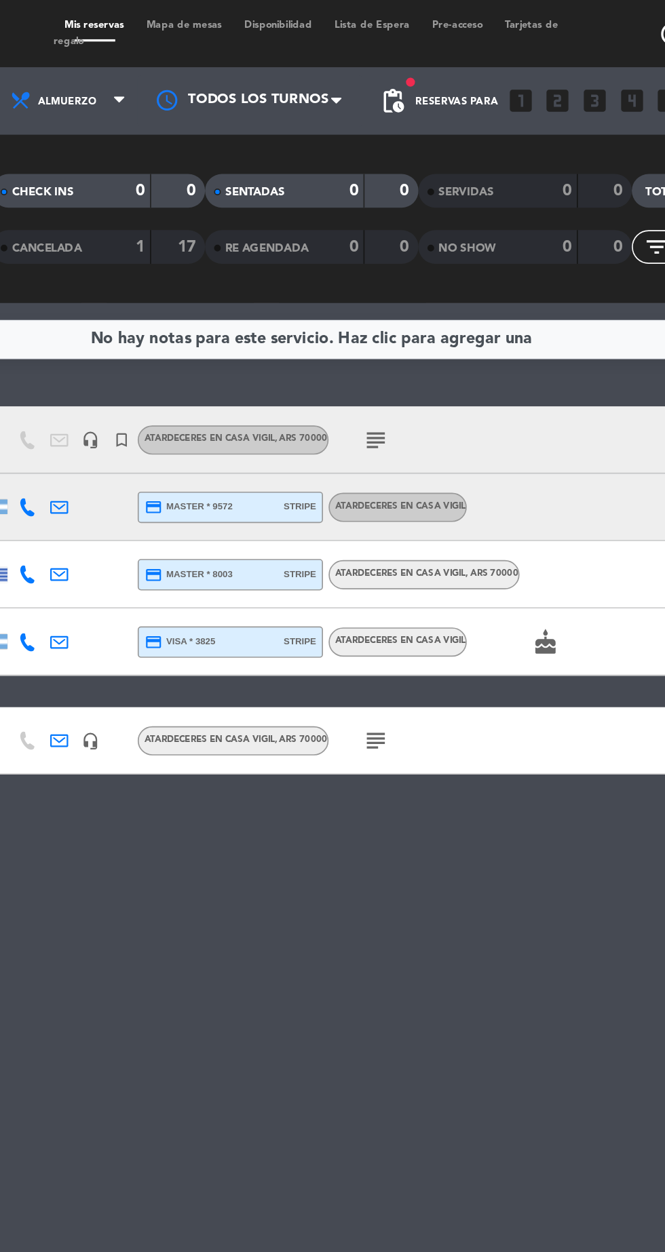
click at [377, 447] on icon "subject" at bounding box center [371, 447] width 16 height 16
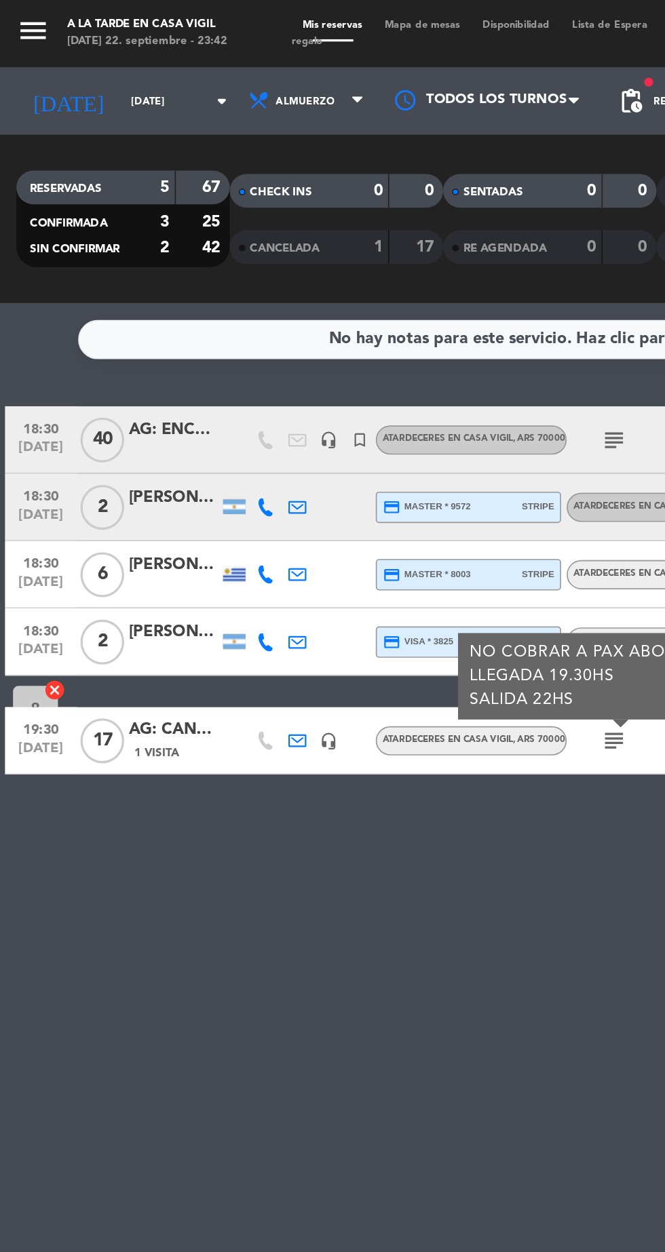
click at [123, 452] on div "1 Visita" at bounding box center [105, 455] width 54 height 12
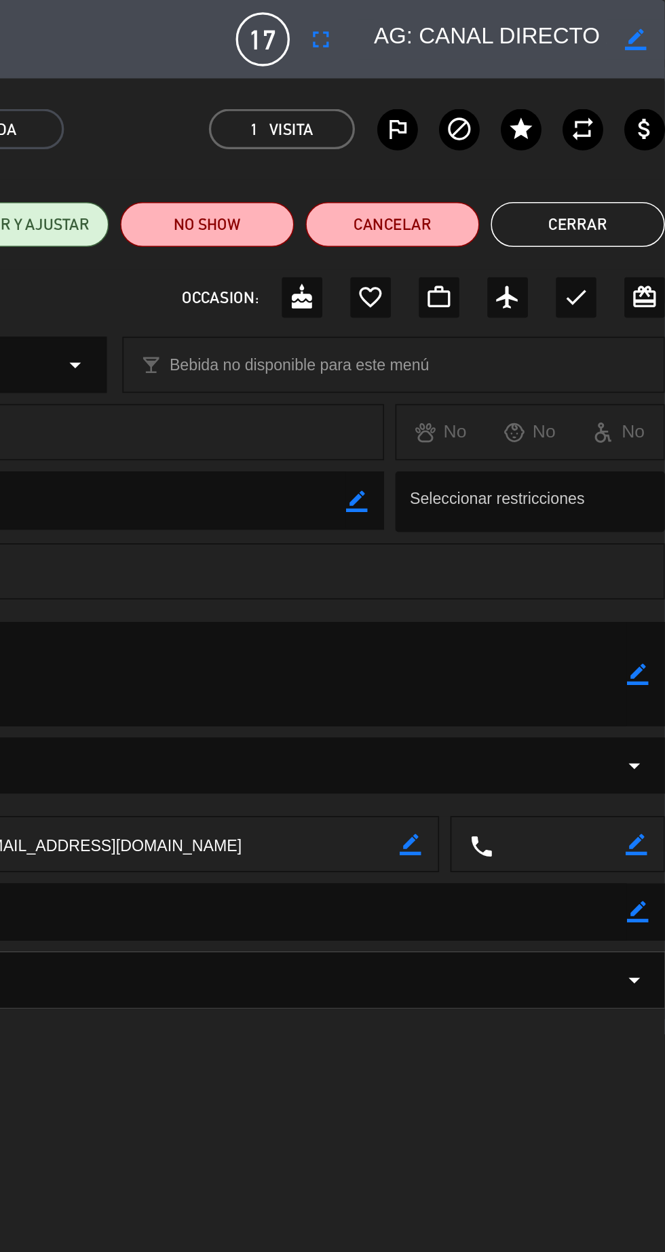
click at [613, 137] on button "Cerrar" at bounding box center [612, 135] width 105 height 27
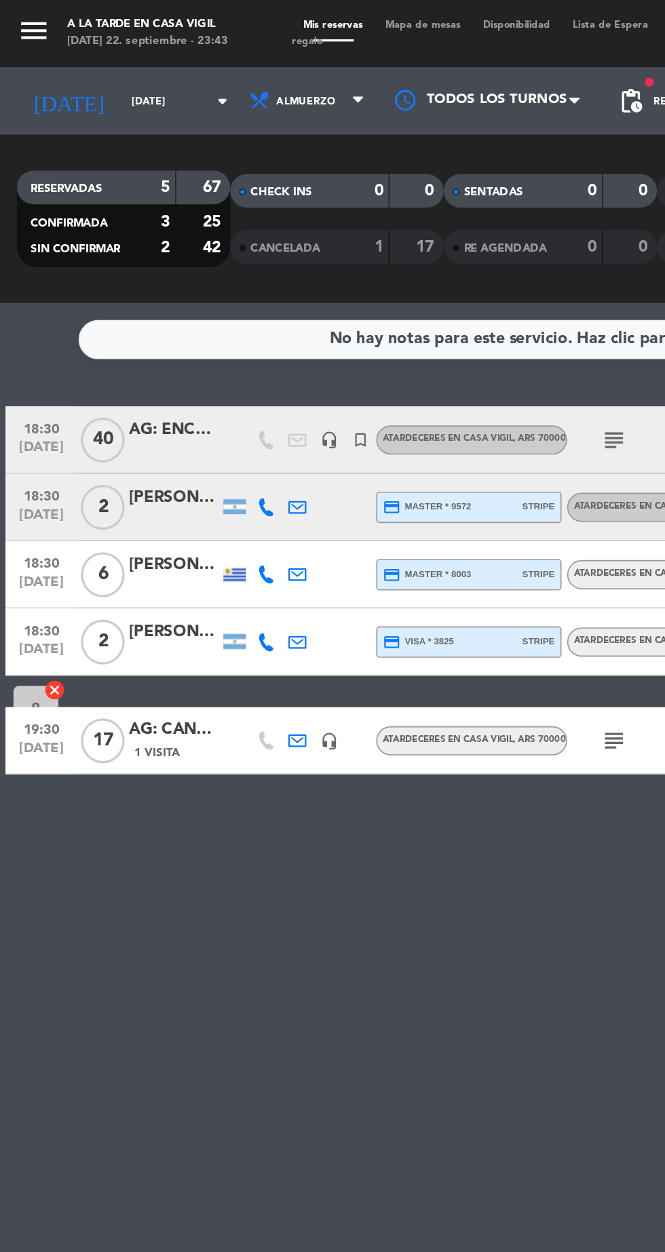
click at [26, 12] on icon "menu" at bounding box center [20, 18] width 20 height 20
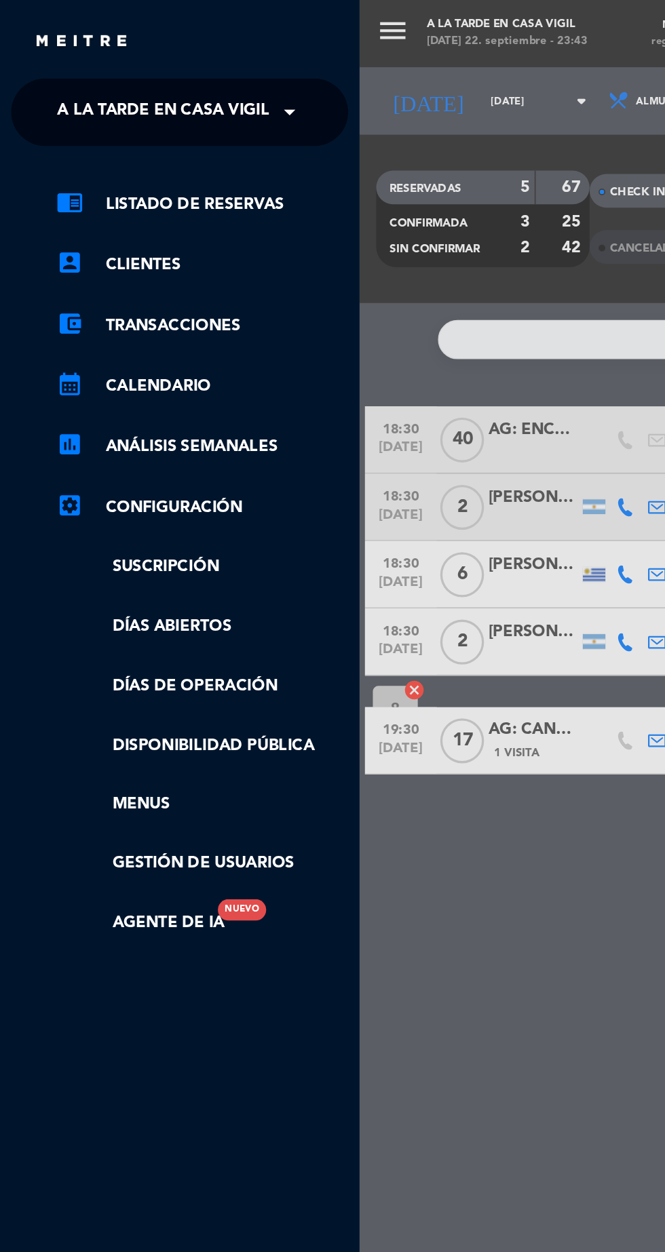
click at [175, 71] on span at bounding box center [178, 68] width 23 height 28
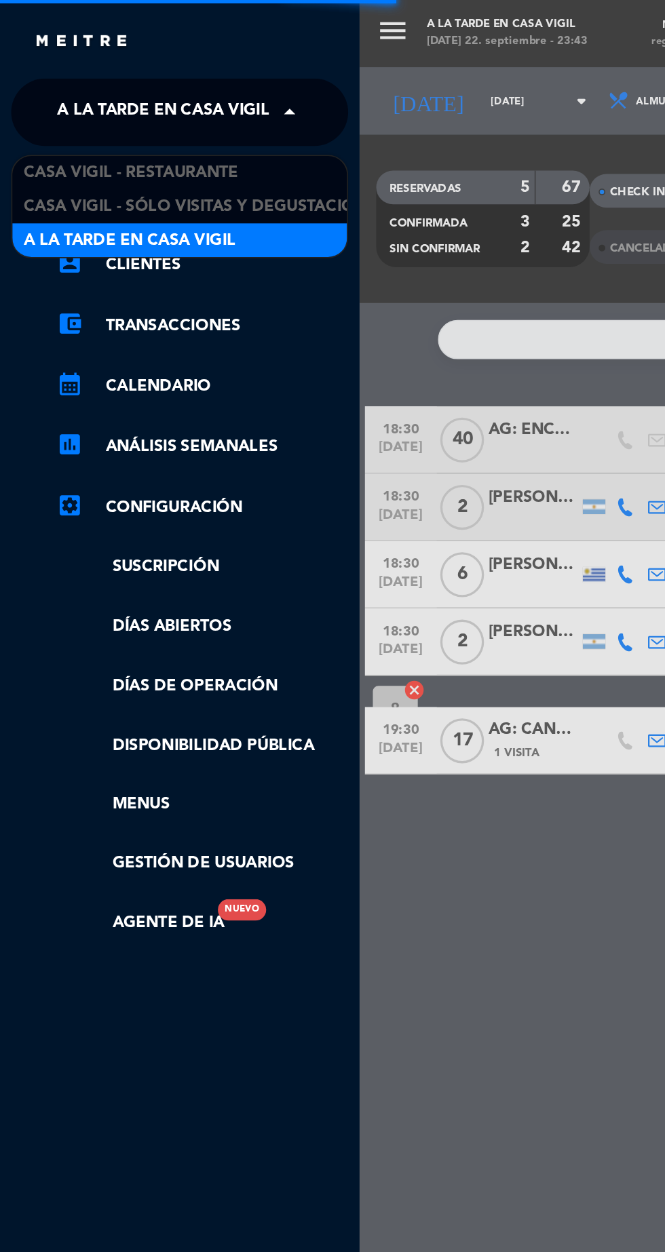
click at [136, 99] on span "Casa Vigil - Restaurante" at bounding box center [79, 105] width 130 height 16
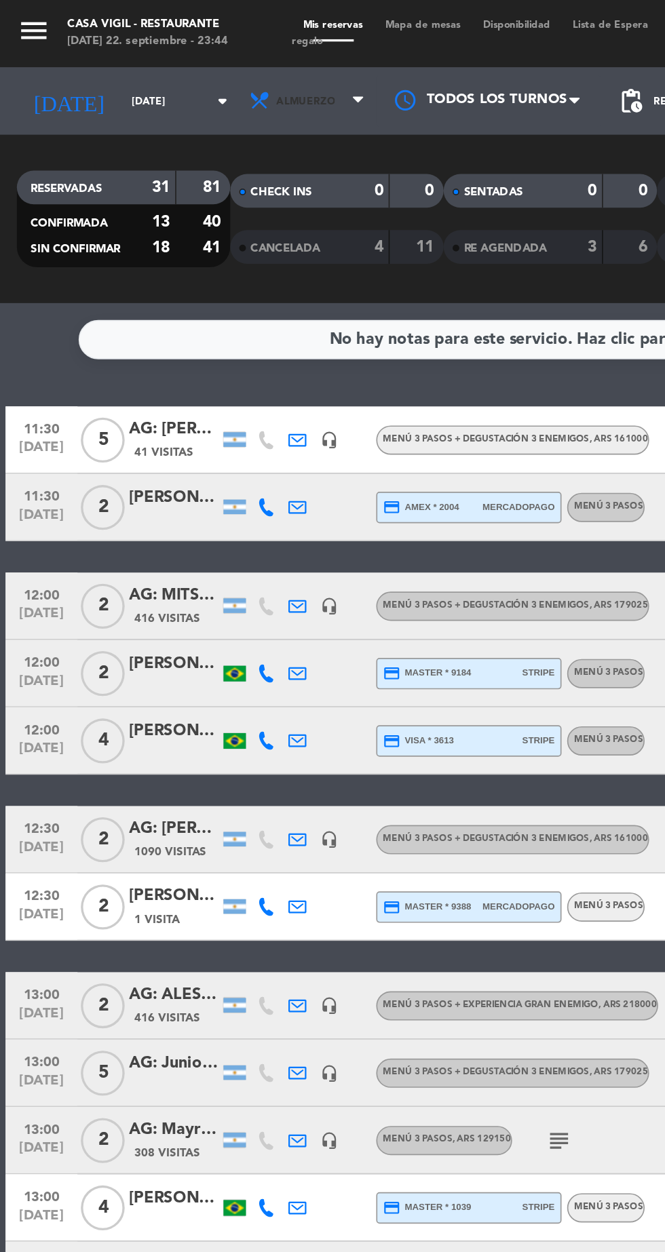
click at [183, 62] on span "Almuerzo" at bounding box center [184, 61] width 35 height 7
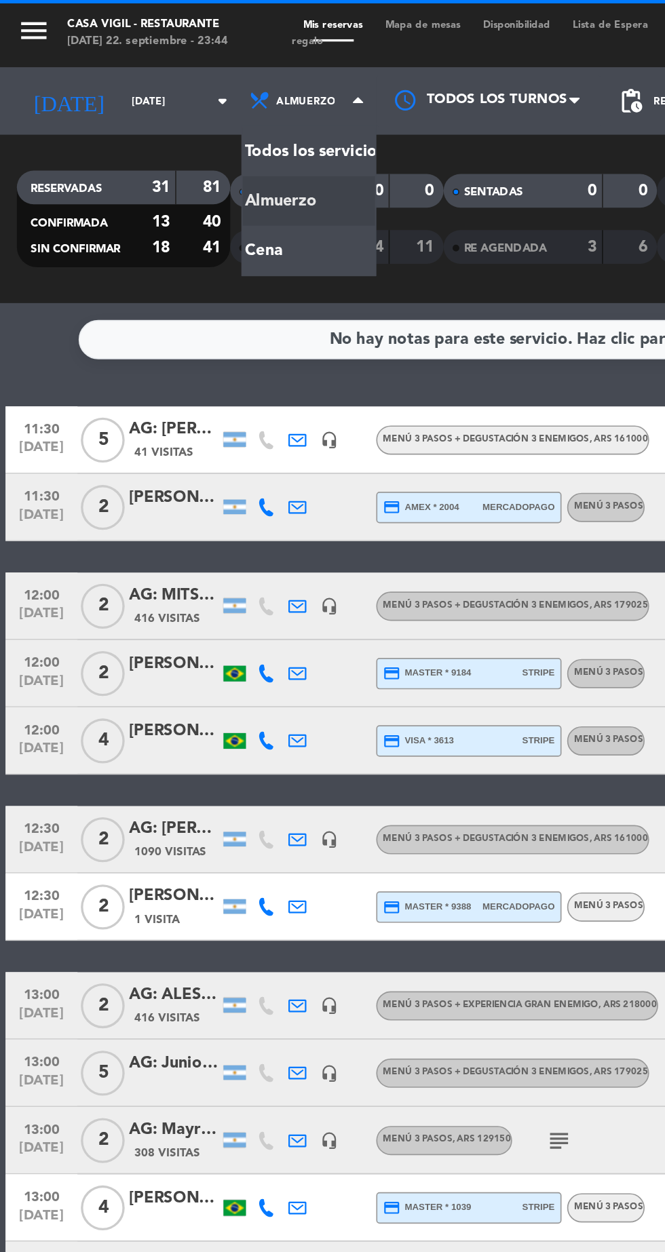
click at [153, 155] on div "menu Casa [PERSON_NAME] - Restaurante [DATE] 22. septiembre - 23:44 Mis reserva…" at bounding box center [332, 91] width 665 height 183
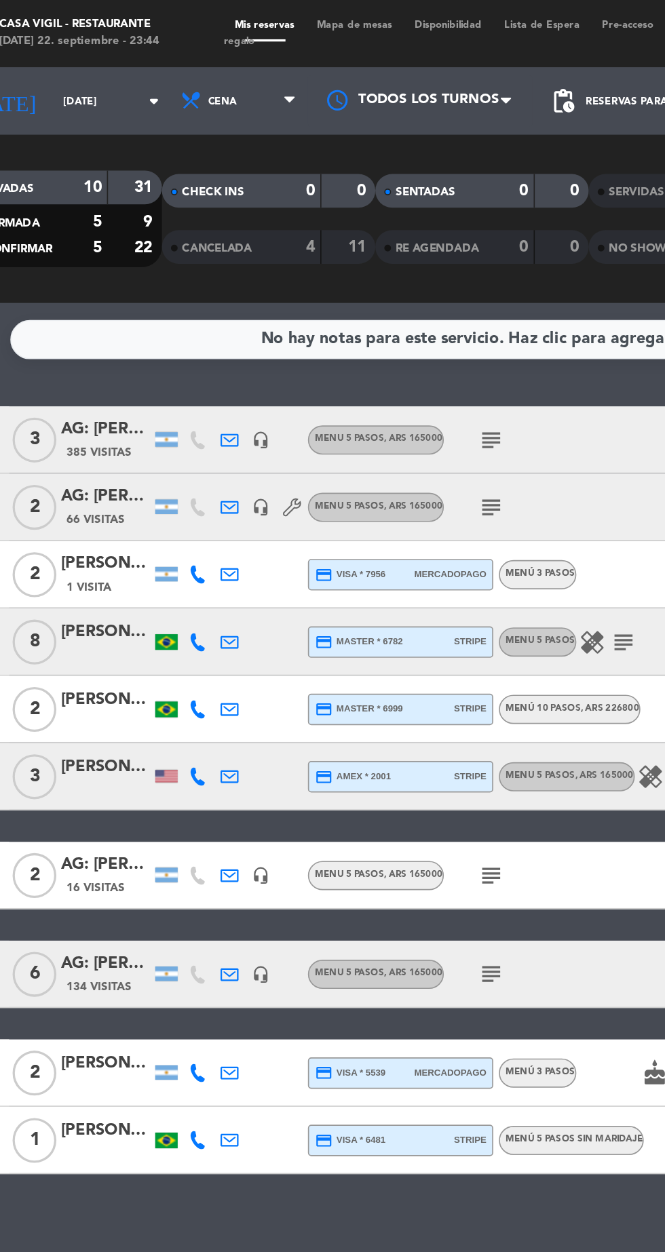
click at [338, 271] on icon "subject" at bounding box center [338, 266] width 16 height 16
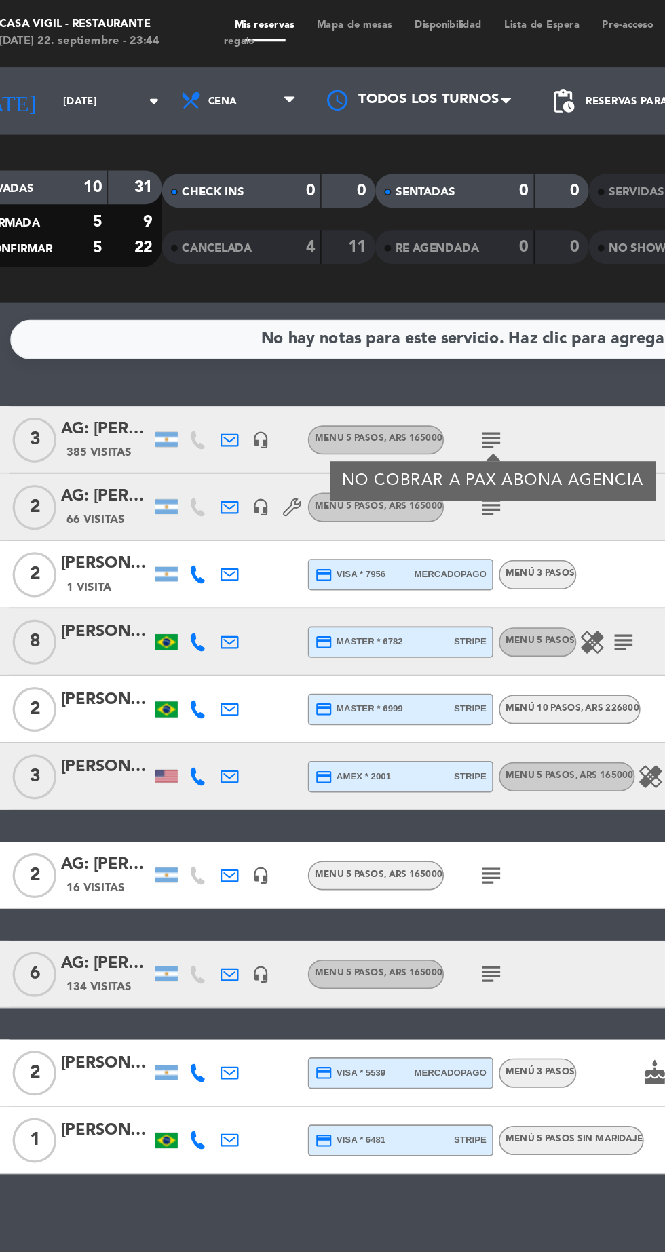
click at [338, 310] on icon "subject" at bounding box center [338, 306] width 16 height 16
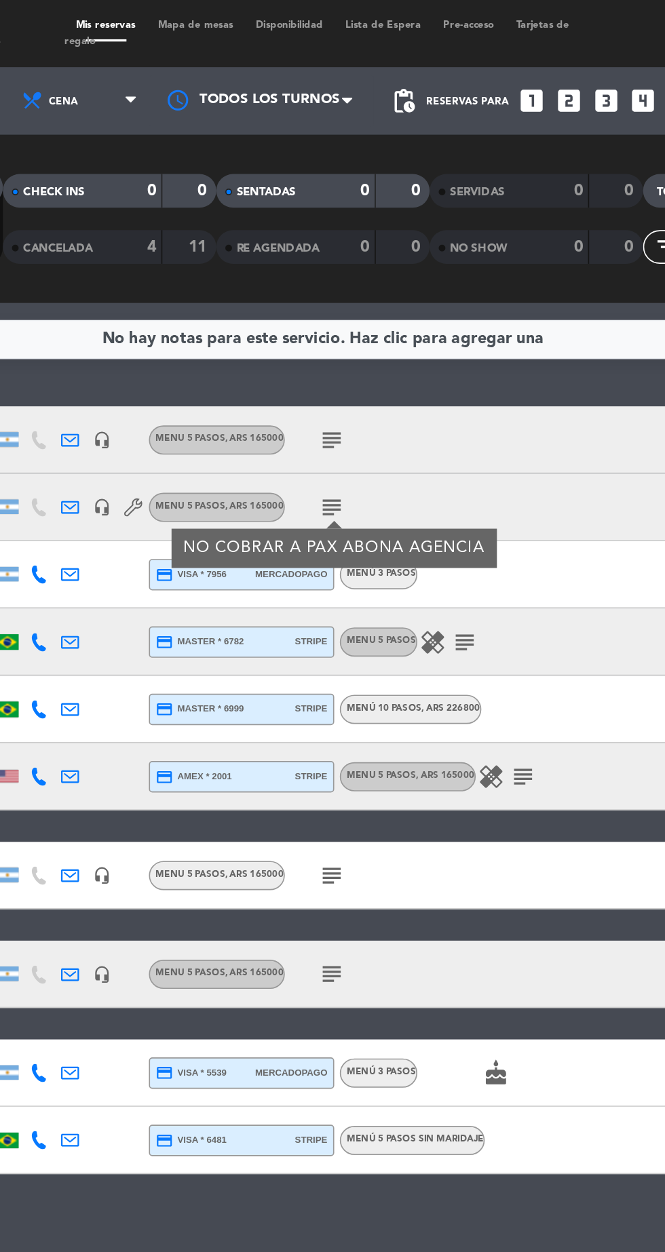
click at [423, 389] on icon "subject" at bounding box center [418, 388] width 16 height 16
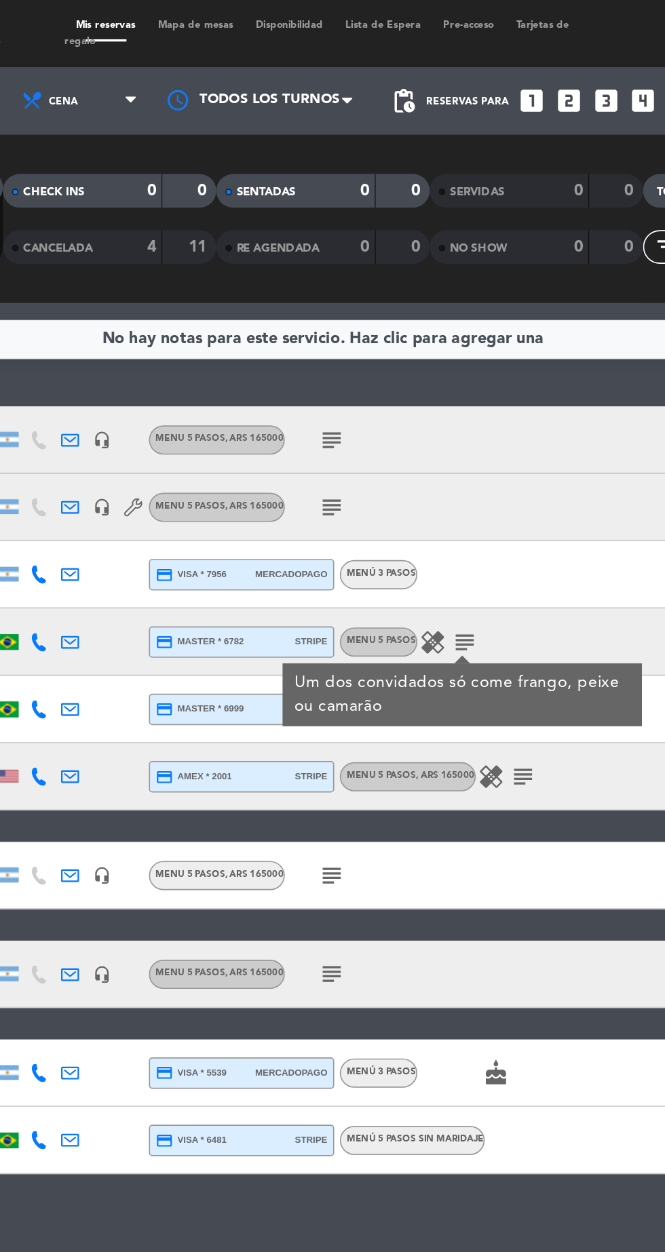
click at [457, 473] on icon "subject" at bounding box center [453, 469] width 16 height 16
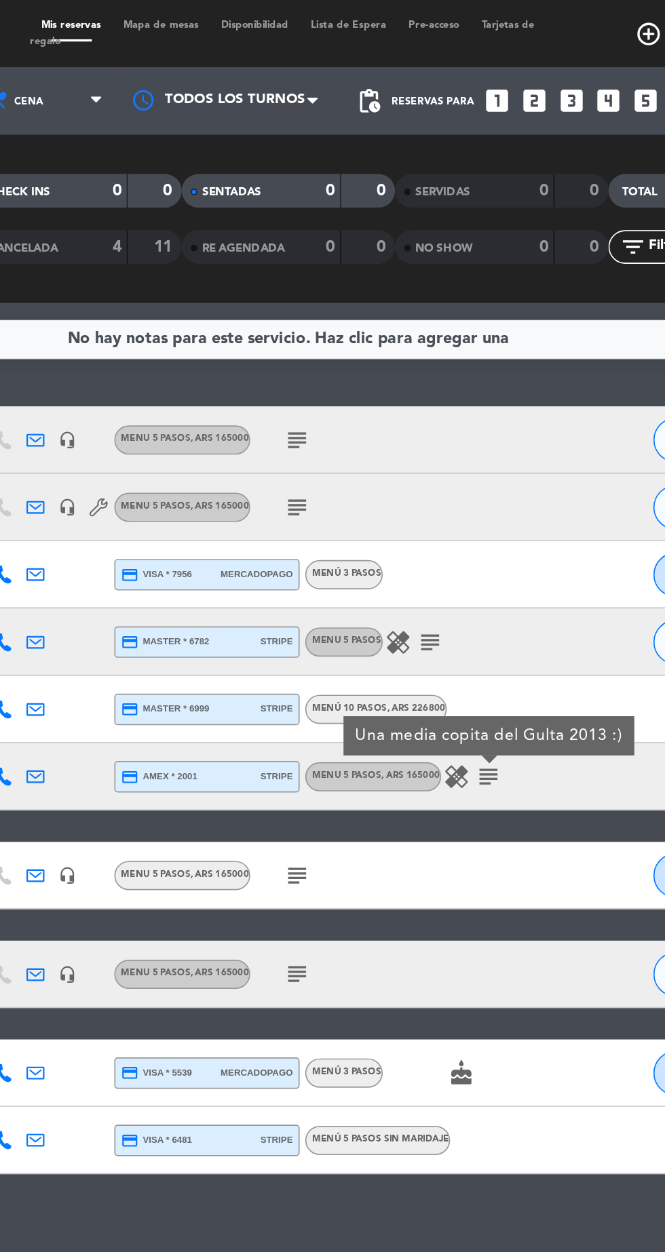
click at [338, 526] on icon "subject" at bounding box center [338, 529] width 16 height 16
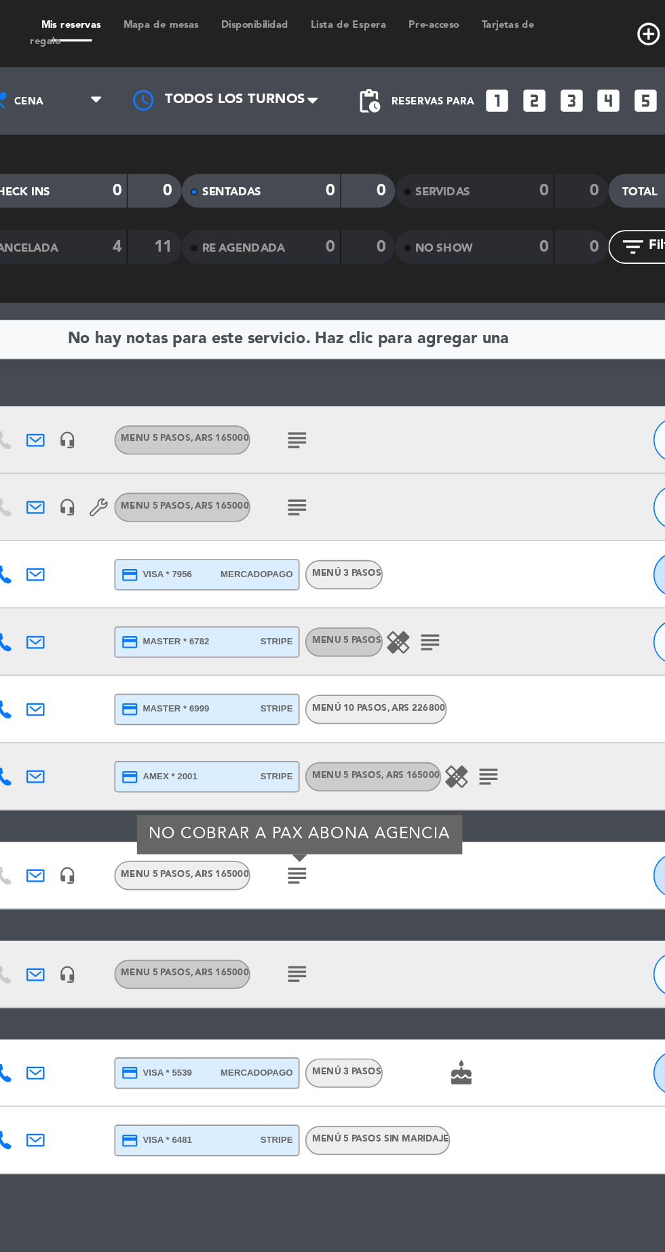
click at [345, 587] on icon "subject" at bounding box center [338, 589] width 16 height 16
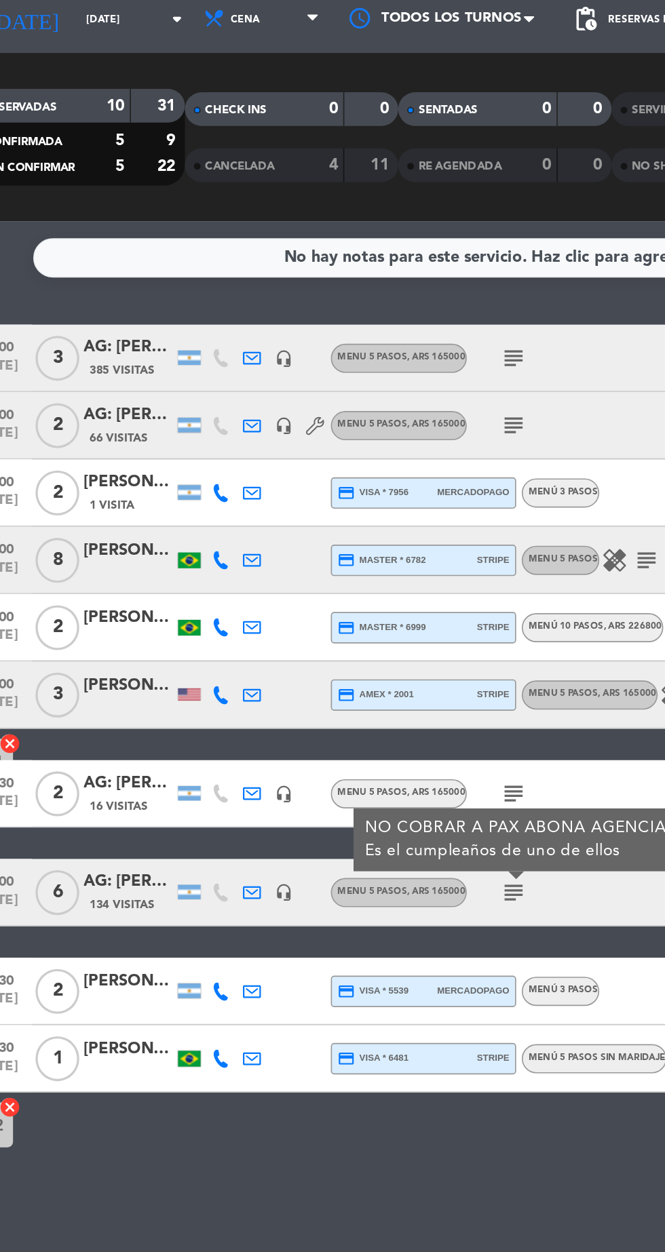
click at [343, 530] on icon "subject" at bounding box center [338, 529] width 16 height 16
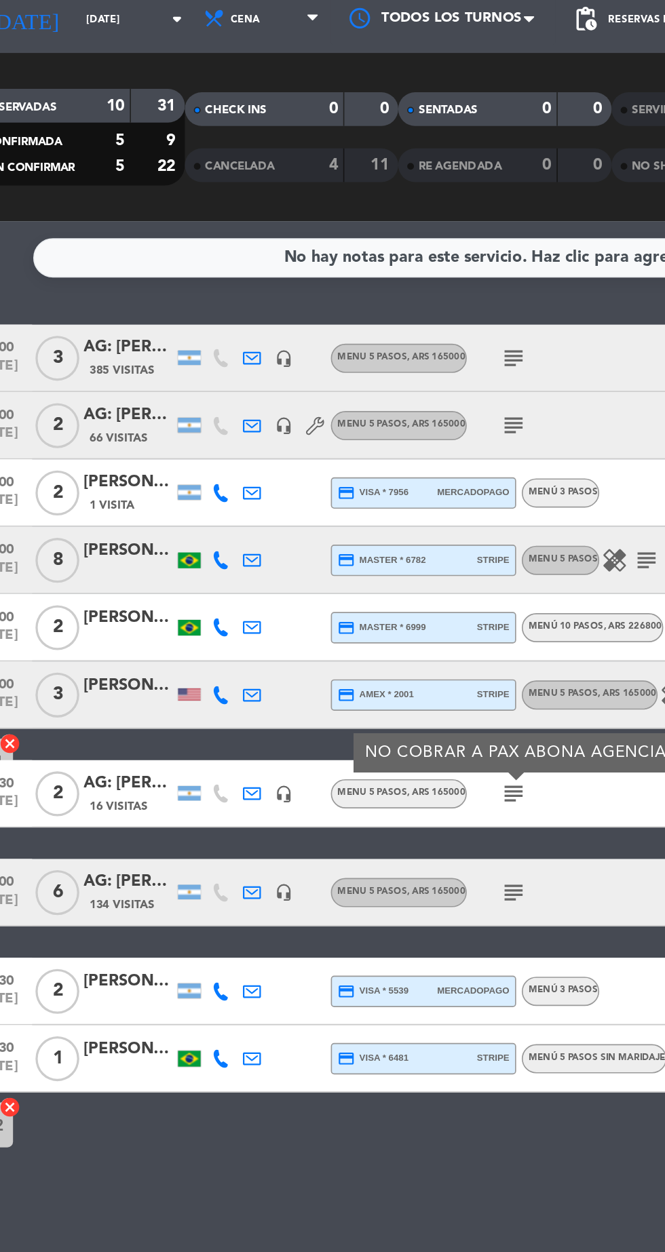
click at [98, 696] on div at bounding box center [105, 696] width 54 height 11
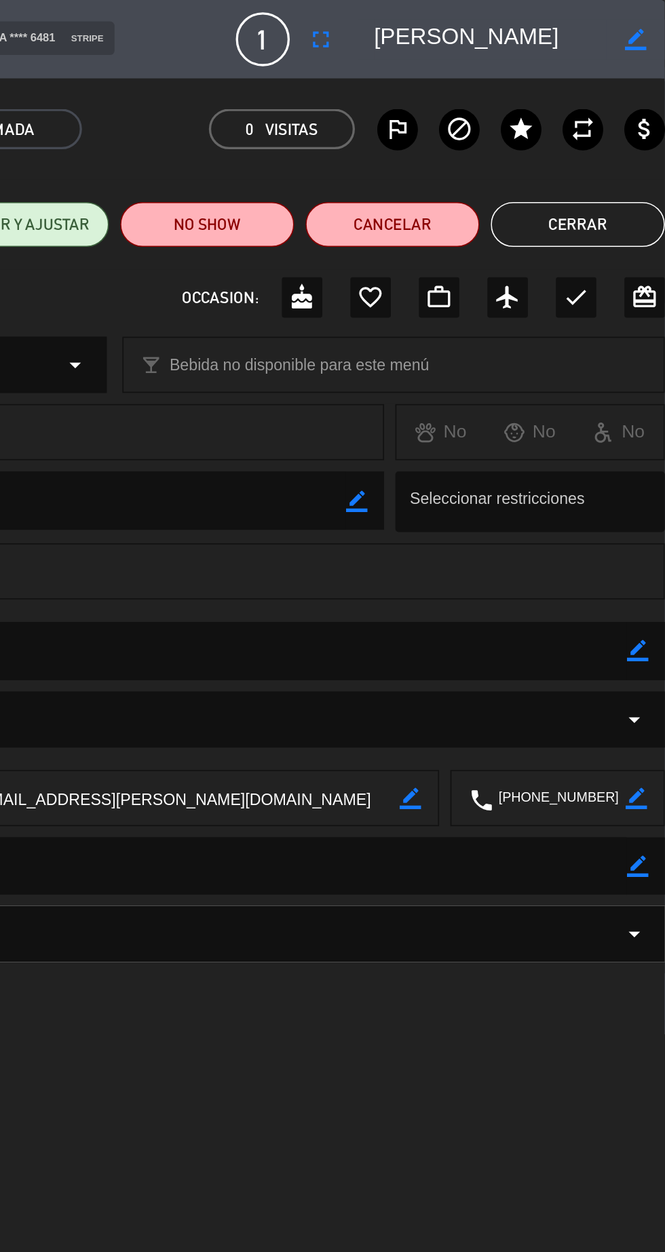
click at [613, 134] on button "Cerrar" at bounding box center [612, 135] width 105 height 27
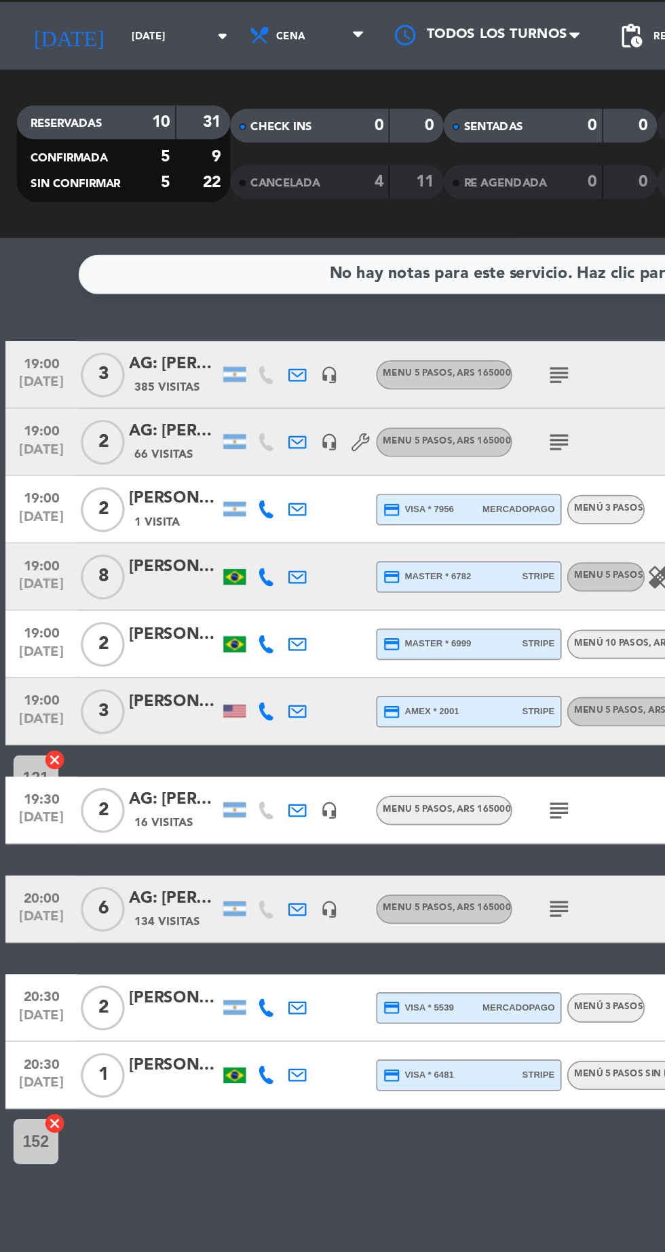
click at [107, 462] on div "[PERSON_NAME]" at bounding box center [105, 464] width 54 height 16
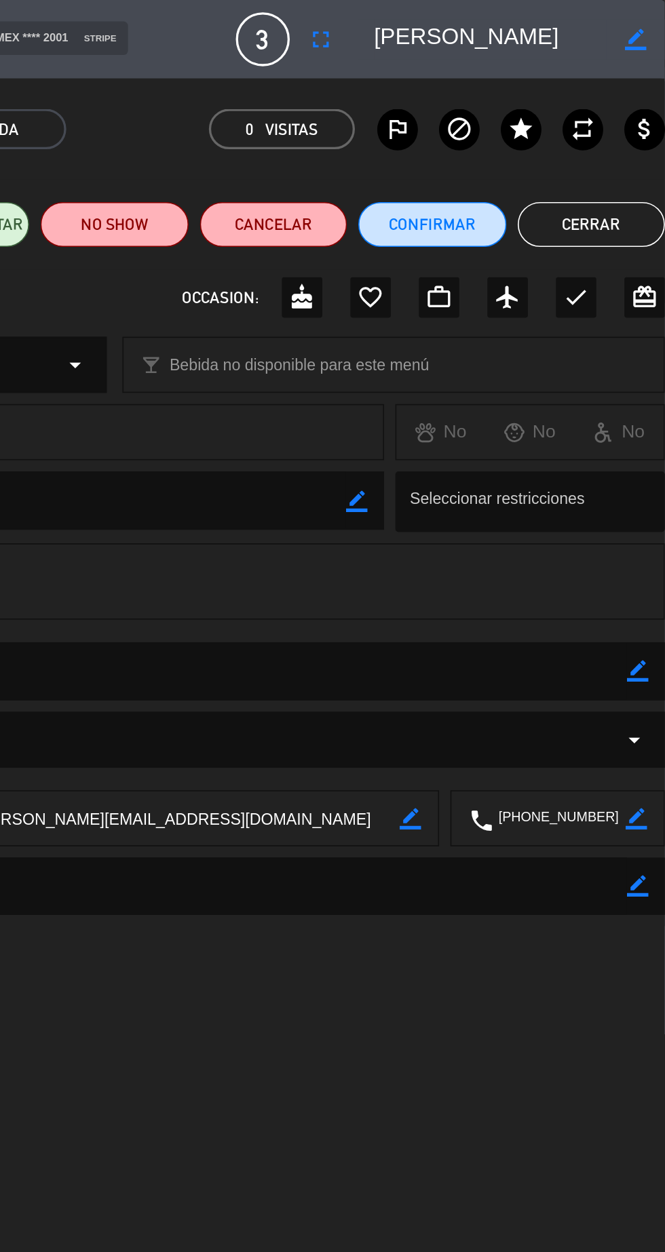
click at [614, 132] on button "Cerrar" at bounding box center [620, 135] width 89 height 27
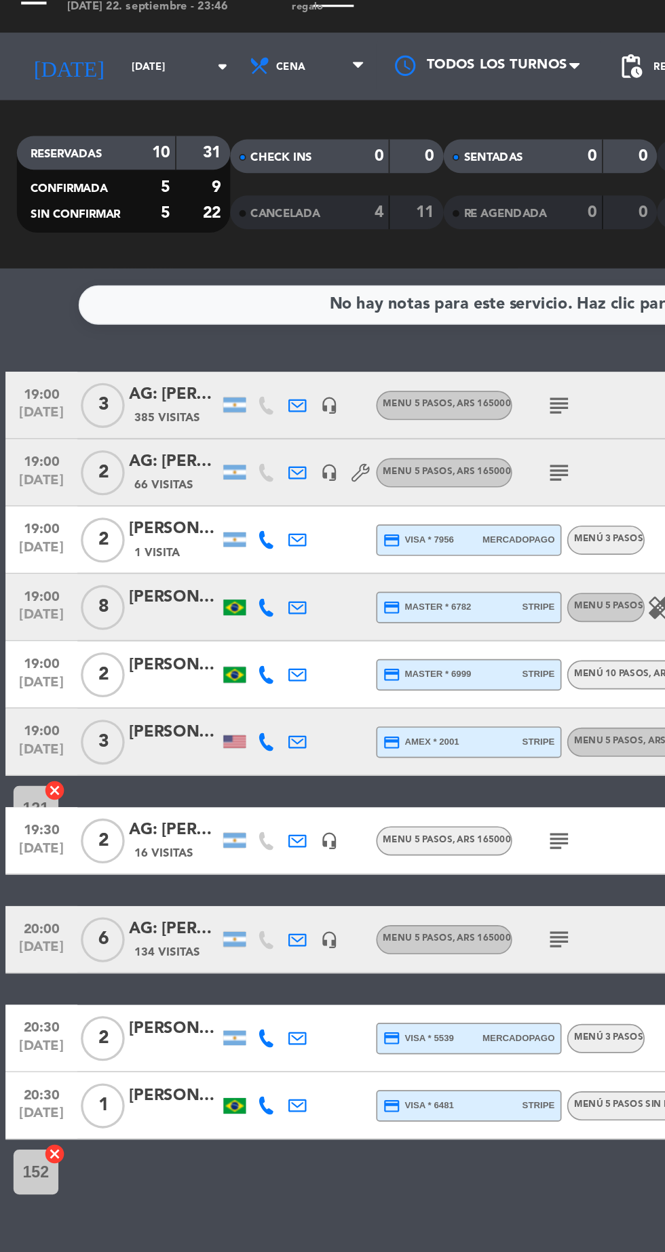
click at [100, 377] on div "[PERSON_NAME]" at bounding box center [105, 382] width 54 height 16
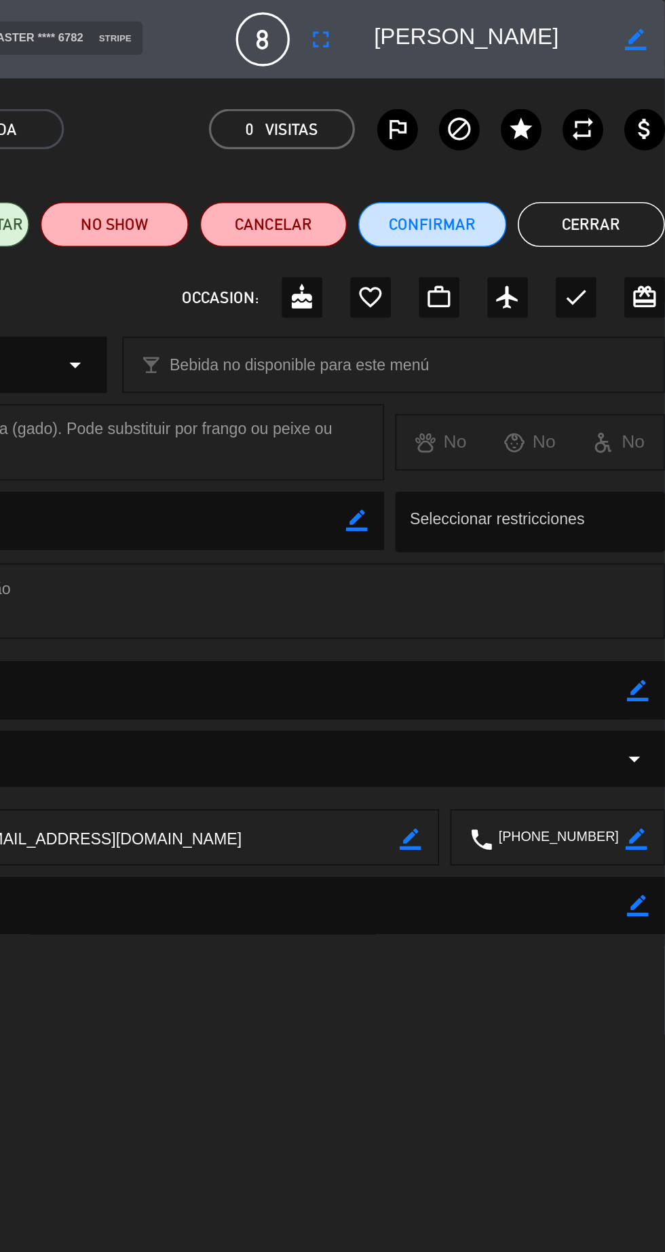
click at [624, 135] on button "Cerrar" at bounding box center [620, 135] width 89 height 27
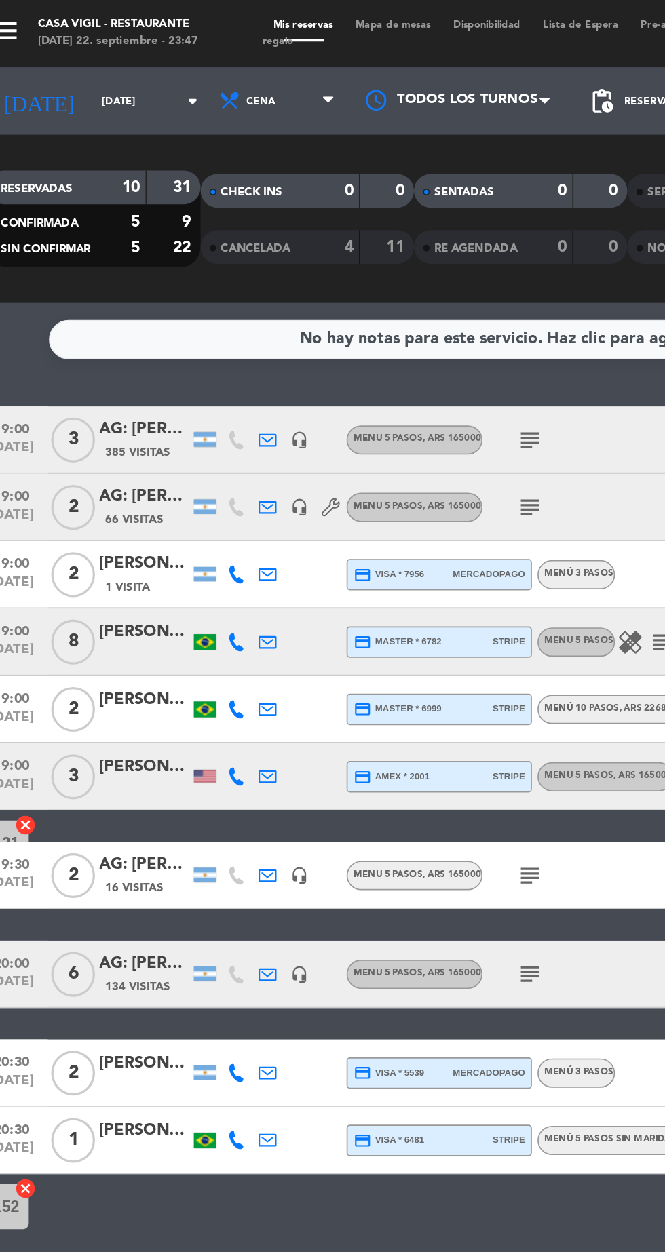
click at [109, 463] on div "[PERSON_NAME]" at bounding box center [105, 464] width 54 height 16
